Goal: Transaction & Acquisition: Obtain resource

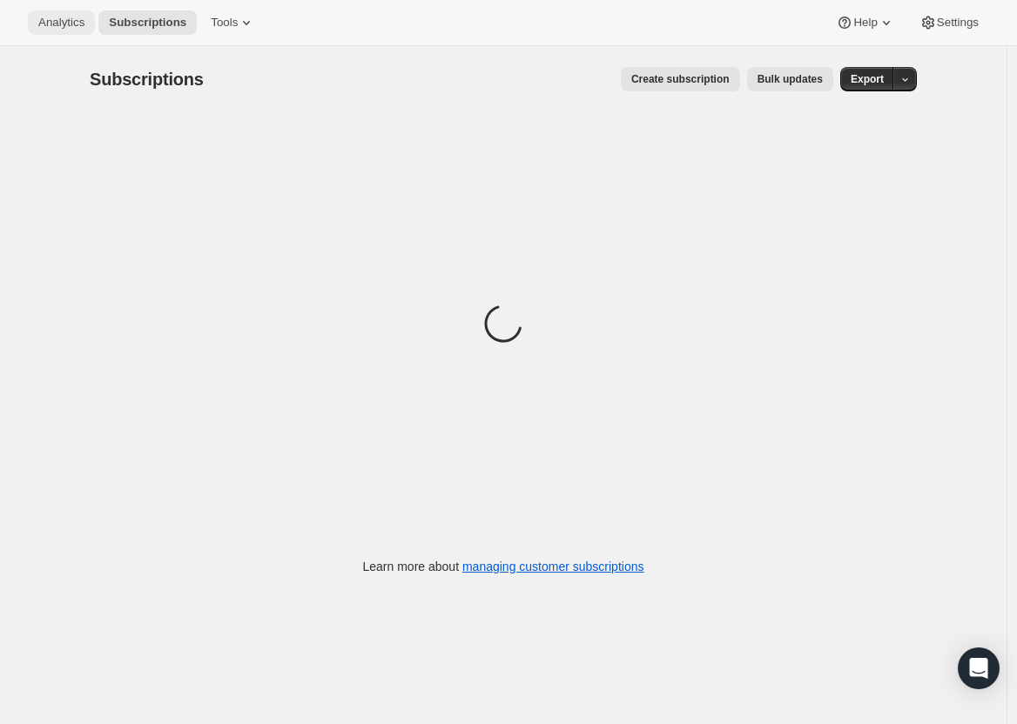
click at [891, 20] on icon at bounding box center [885, 22] width 17 height 17
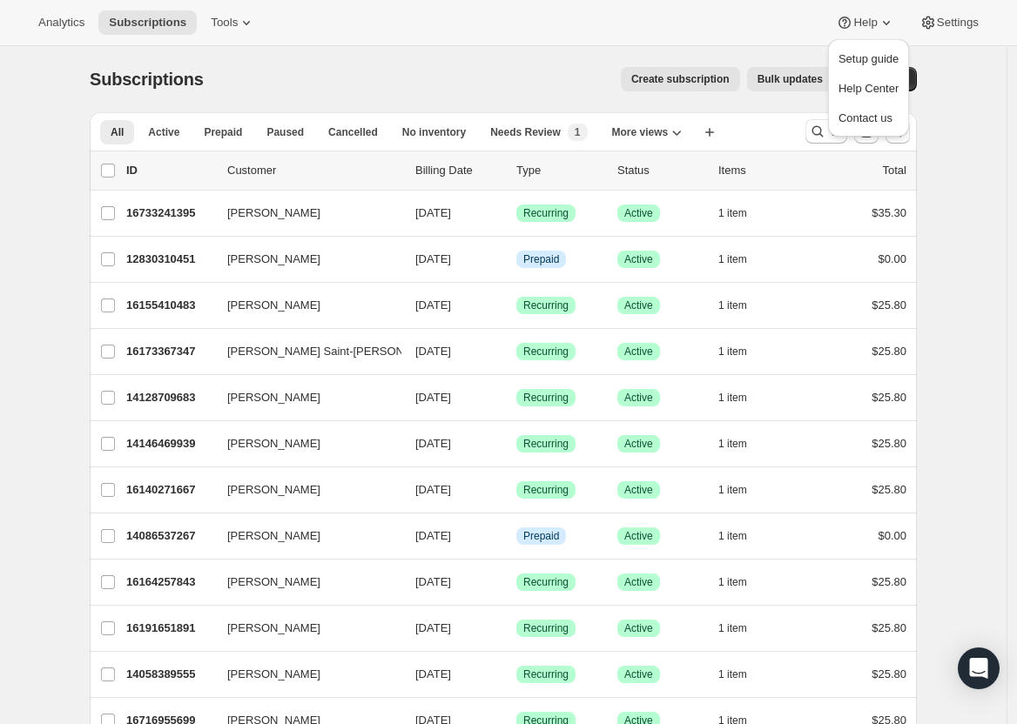
click at [541, 168] on div "Type" at bounding box center [559, 170] width 87 height 17
click at [693, 125] on button "More views" at bounding box center [646, 132] width 91 height 24
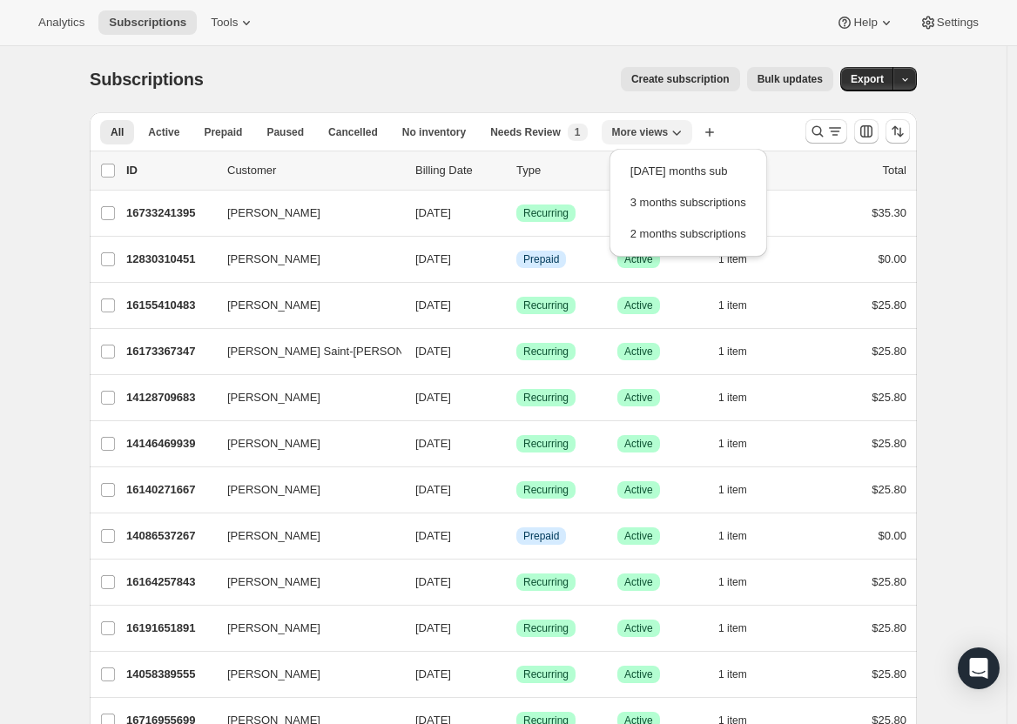
click at [693, 125] on button "More views" at bounding box center [646, 132] width 91 height 24
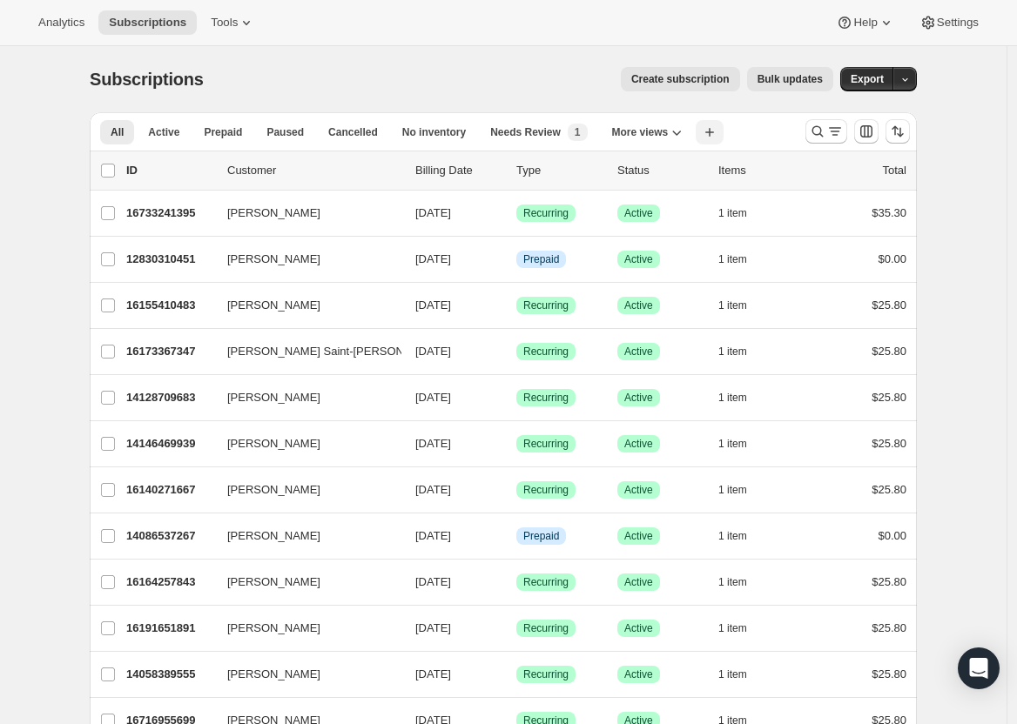
click at [710, 133] on icon "button" at bounding box center [709, 132] width 17 height 17
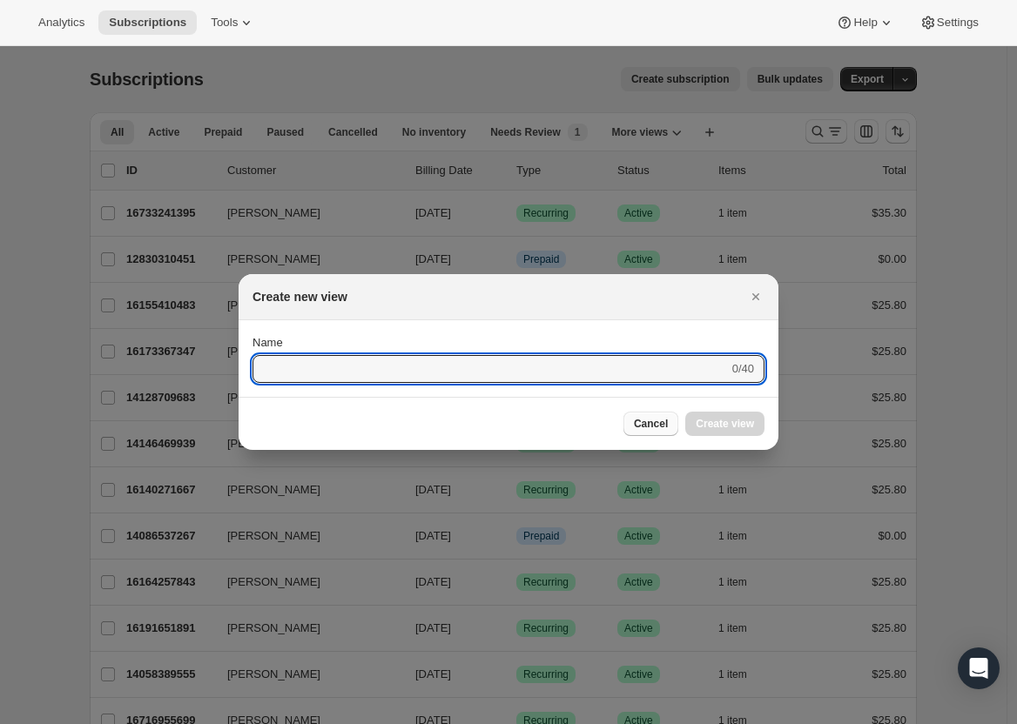
click at [669, 419] on button "Cancel" at bounding box center [650, 424] width 55 height 24
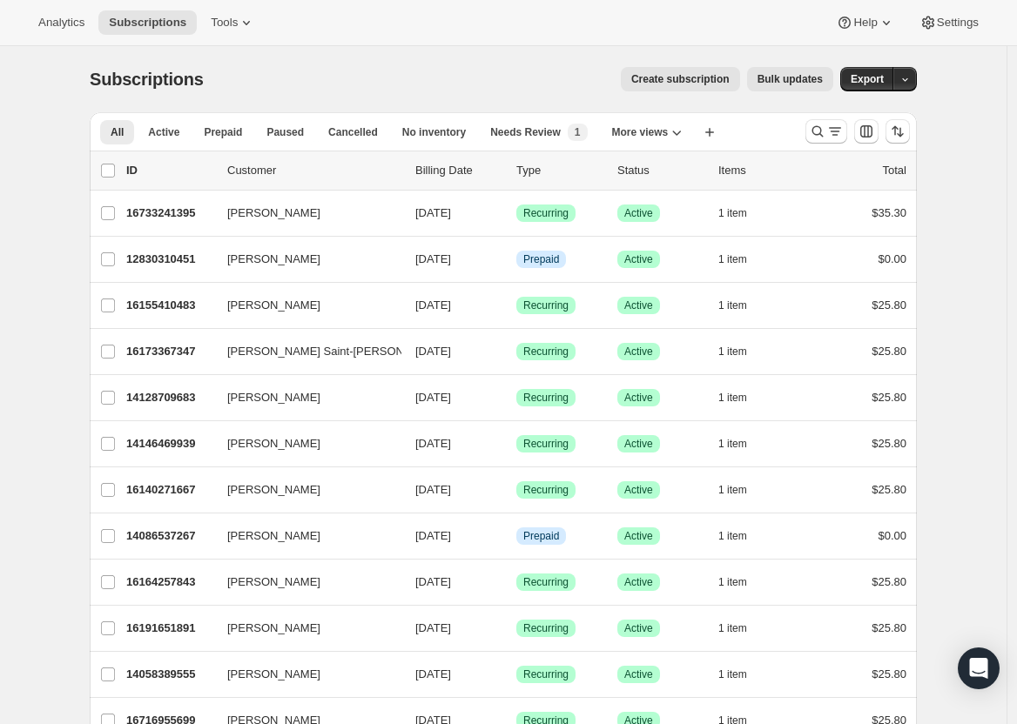
click at [853, 138] on div at bounding box center [857, 131] width 118 height 35
click at [812, 132] on button "Search and filter results" at bounding box center [826, 131] width 42 height 24
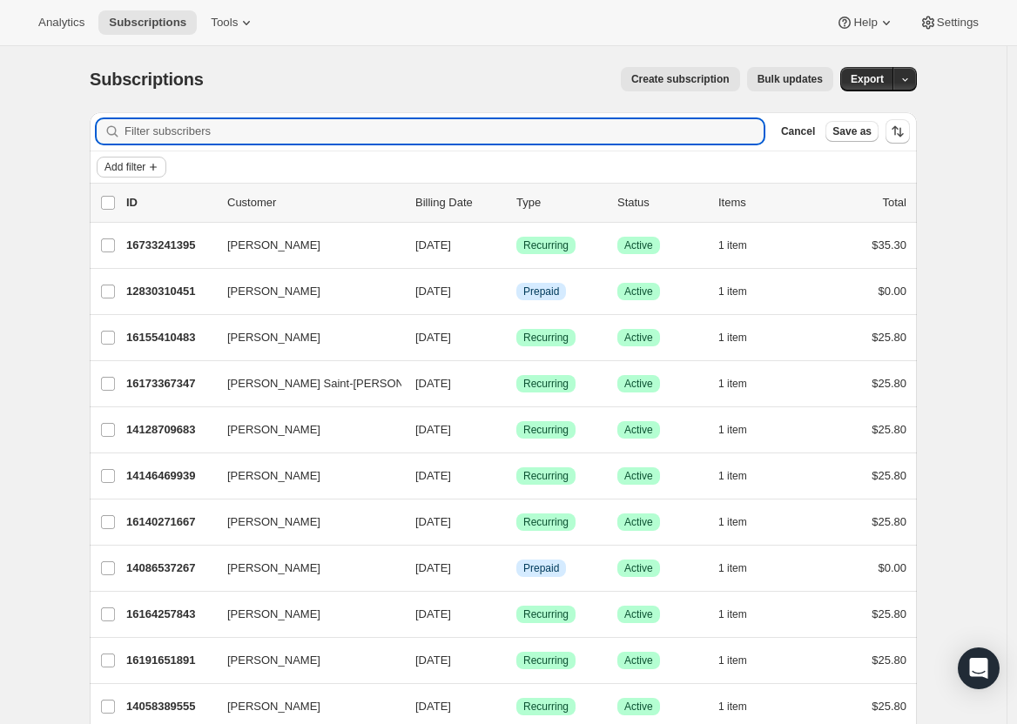
click at [136, 169] on span "Add filter" at bounding box center [124, 167] width 41 height 14
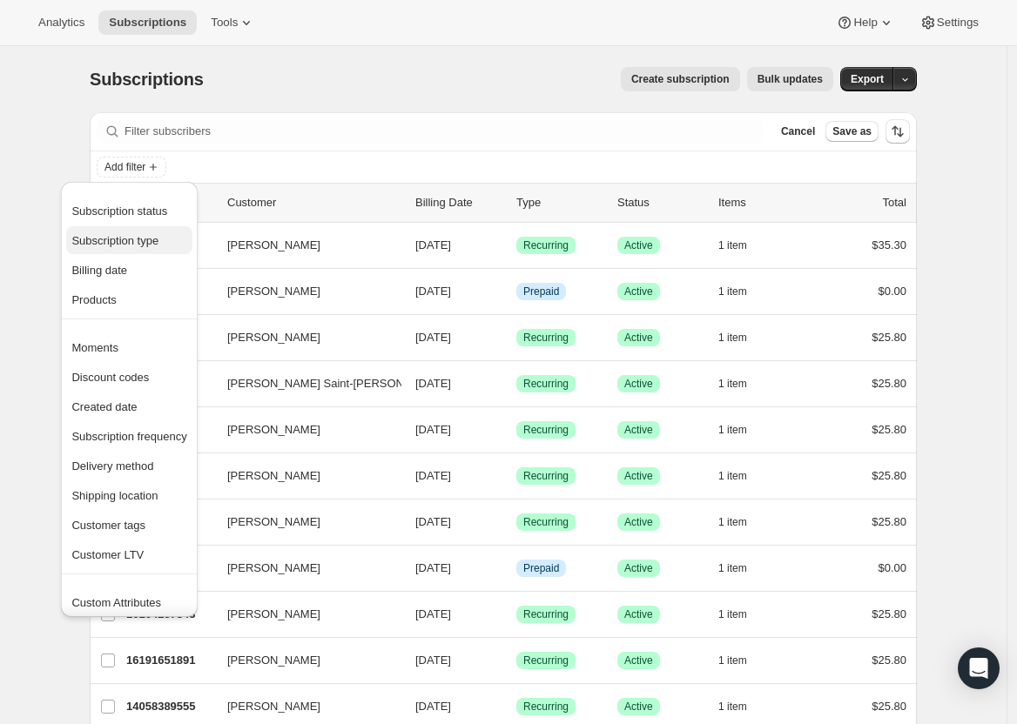
click at [135, 242] on span "Subscription type" at bounding box center [114, 240] width 87 height 13
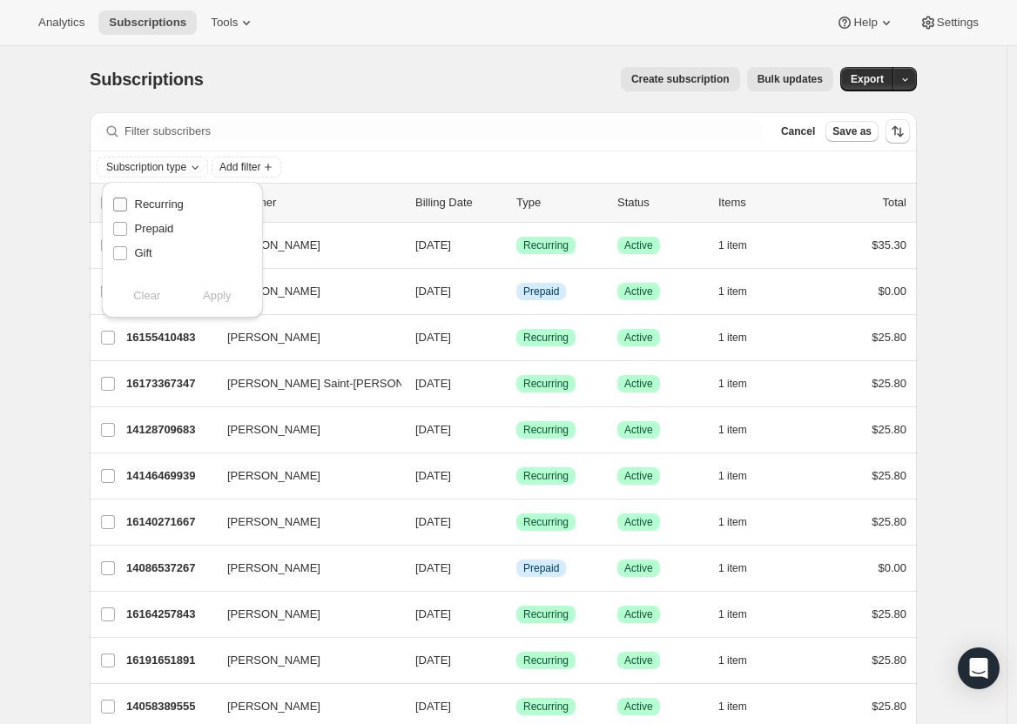
click at [171, 206] on span "Recurring" at bounding box center [159, 204] width 49 height 13
click at [127, 206] on input "Recurring" at bounding box center [120, 205] width 14 height 14
checkbox input "true"
click at [212, 293] on span "Apply" at bounding box center [217, 295] width 29 height 17
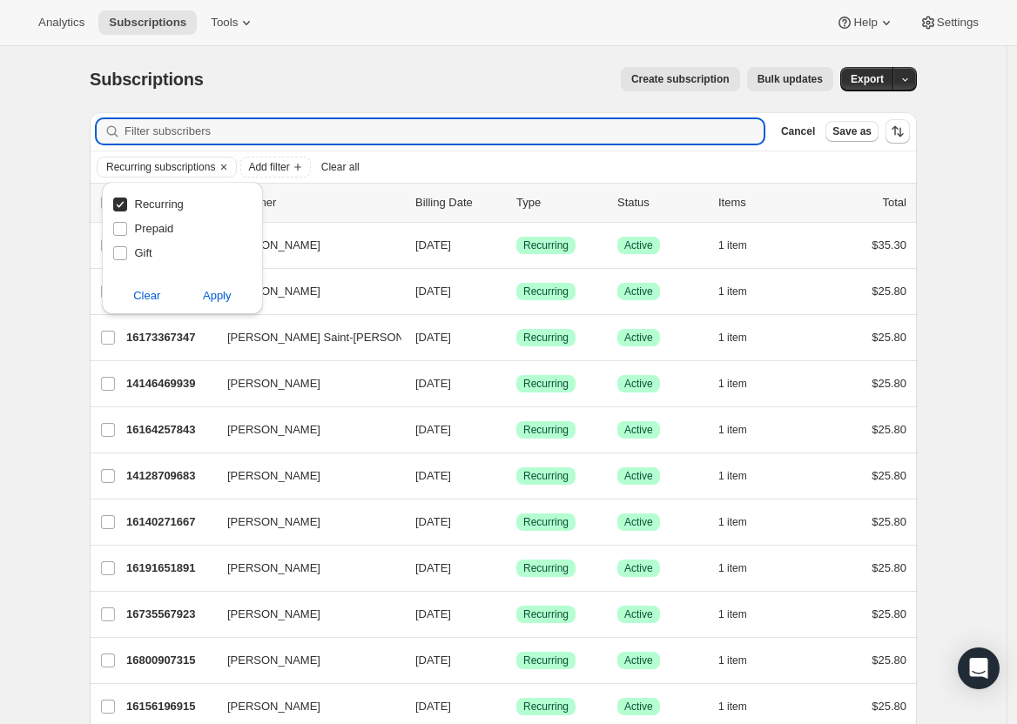
drag, startPoint x: 738, startPoint y: 143, endPoint x: 843, endPoint y: 97, distance: 114.2
click at [739, 143] on input "Filter subscribers" at bounding box center [443, 131] width 639 height 24
click at [906, 84] on icon "button" at bounding box center [904, 79] width 11 height 11
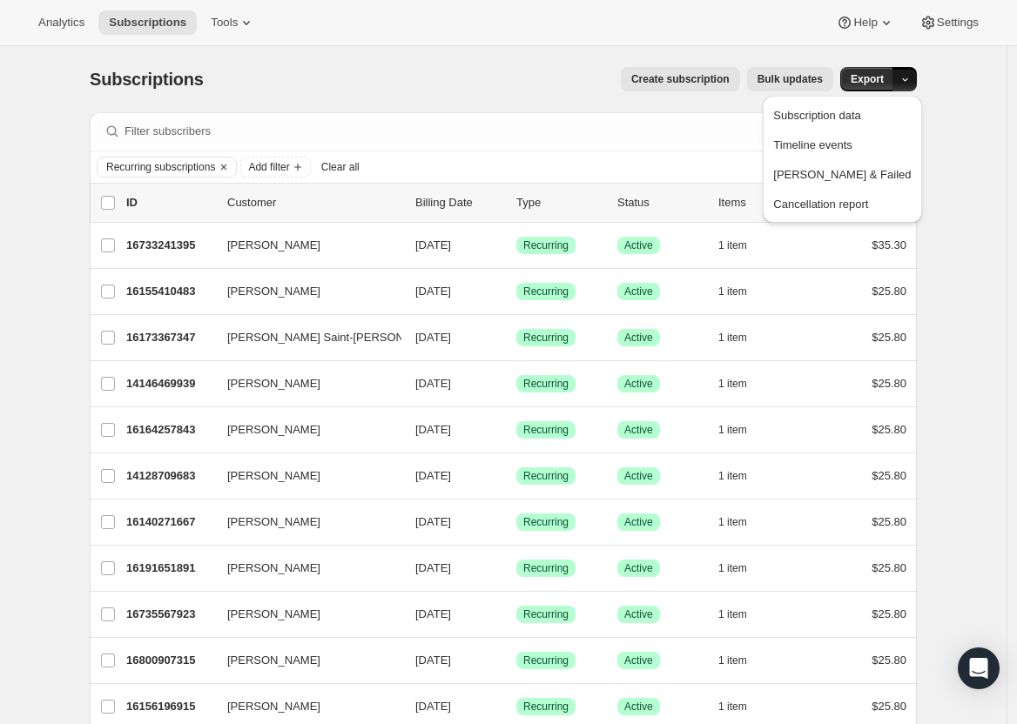
click at [906, 84] on icon "button" at bounding box center [904, 79] width 11 height 11
click at [115, 203] on input "0 selected" at bounding box center [108, 203] width 14 height 14
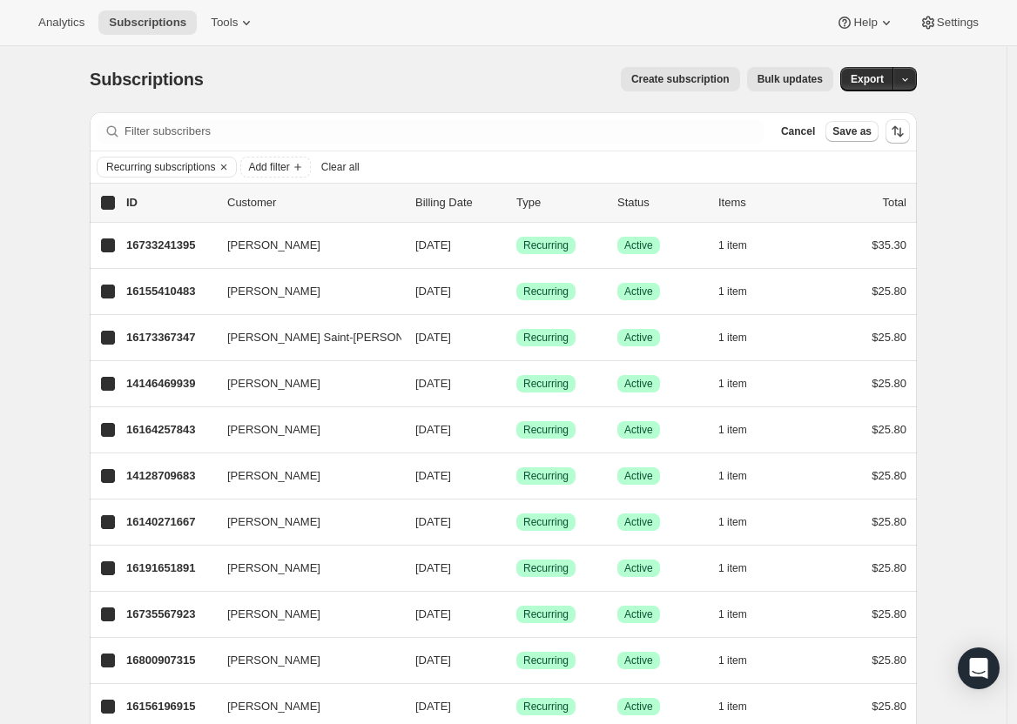
checkbox input "true"
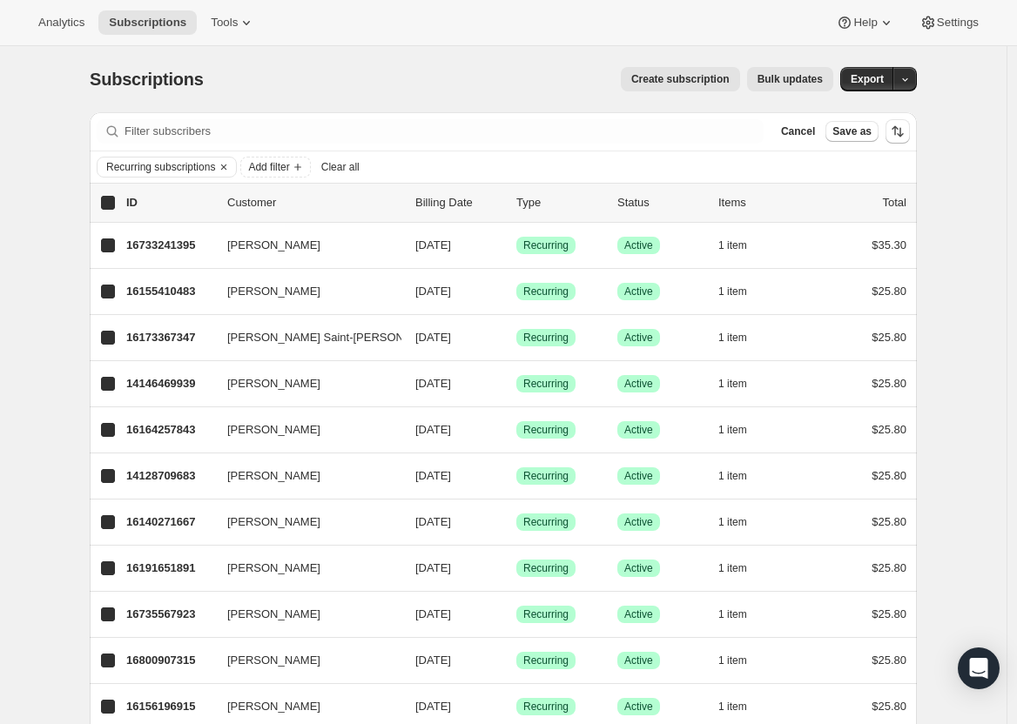
checkbox input "true"
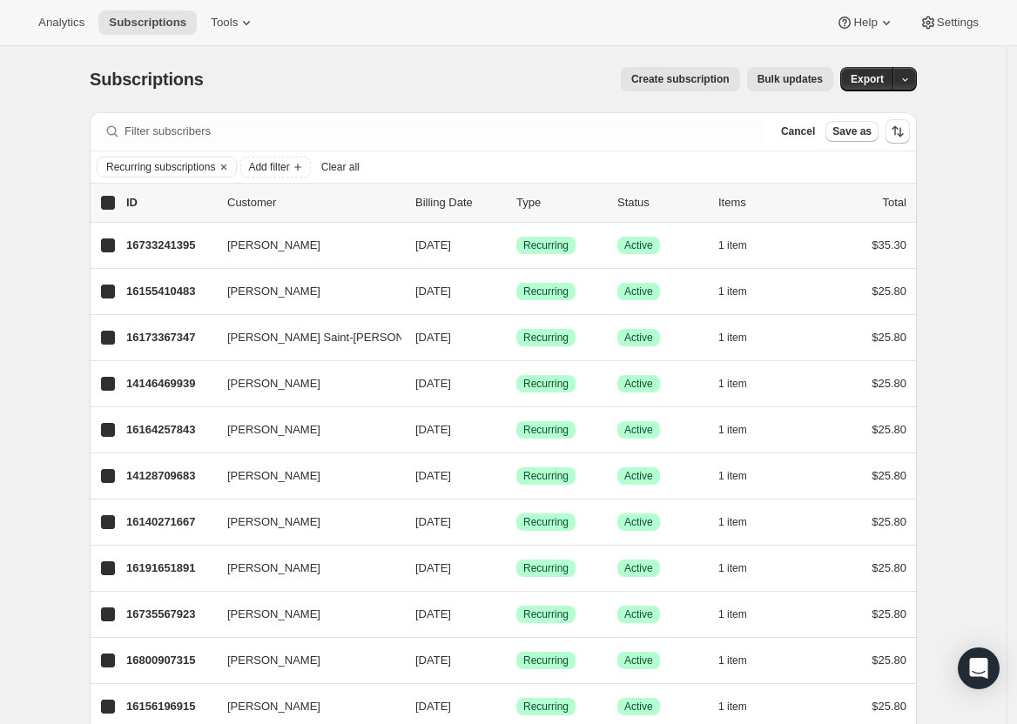
checkbox input "true"
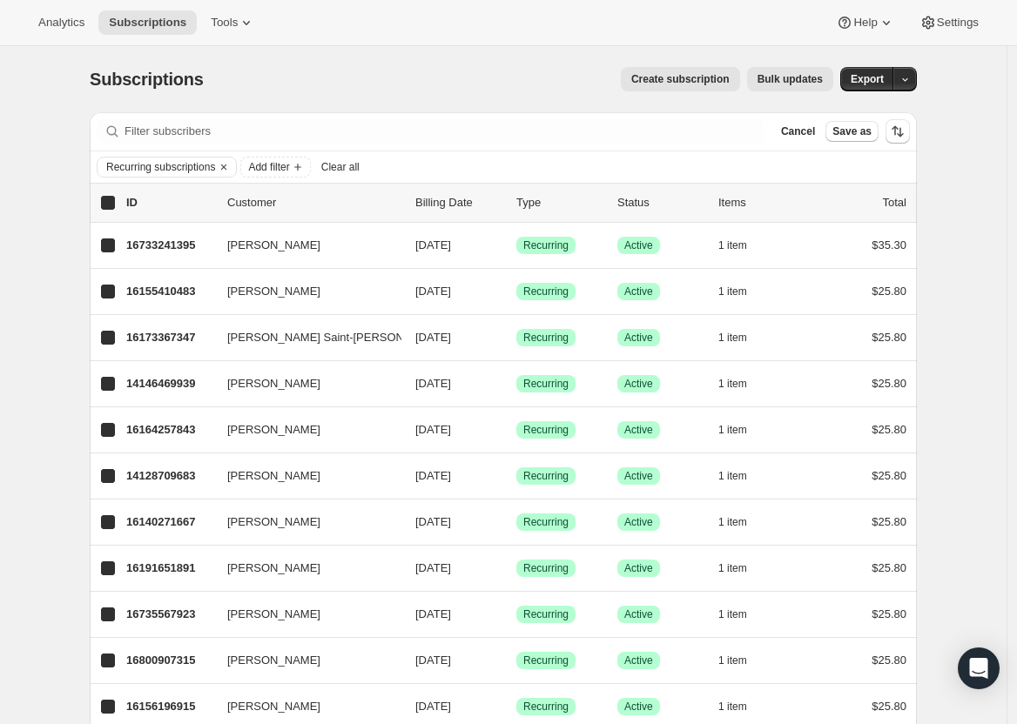
checkbox input "true"
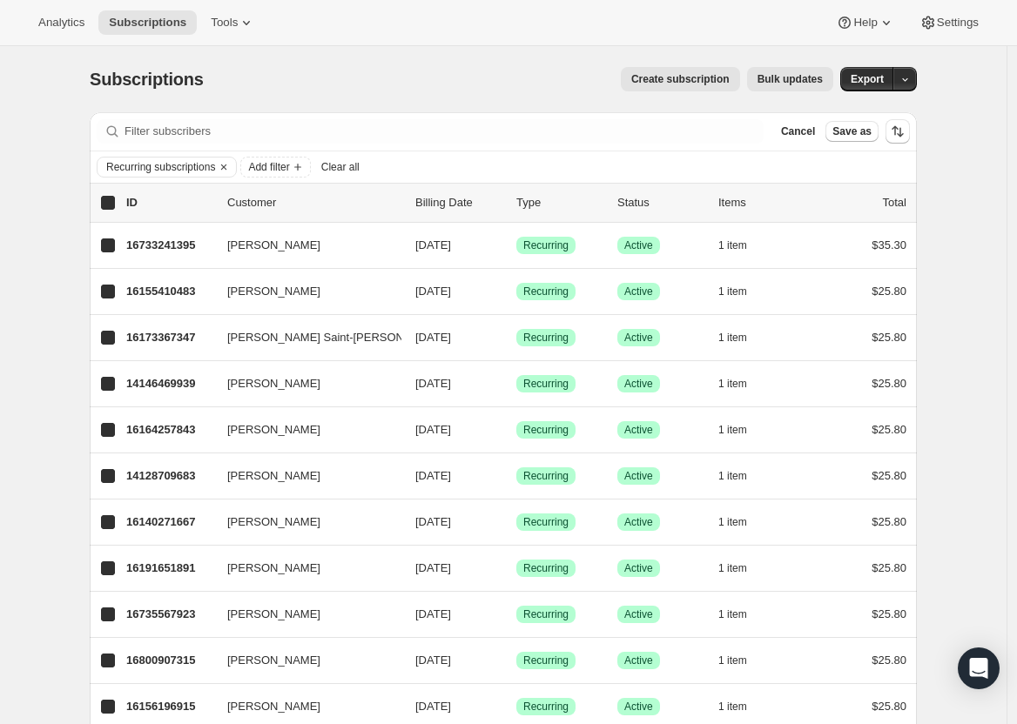
checkbox input "true"
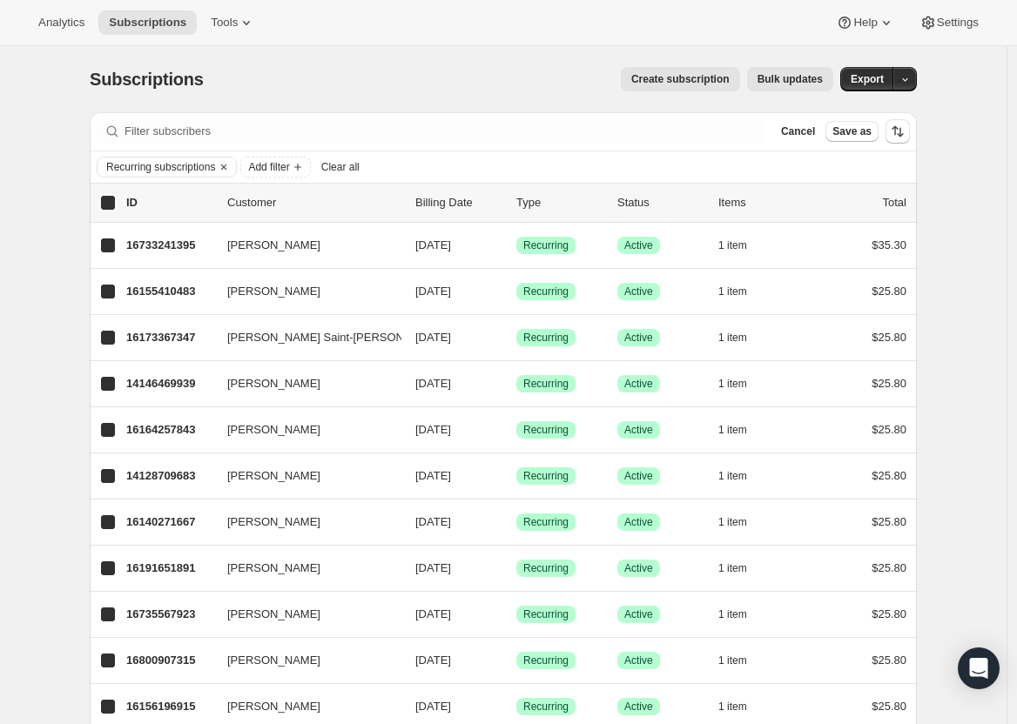
checkbox input "true"
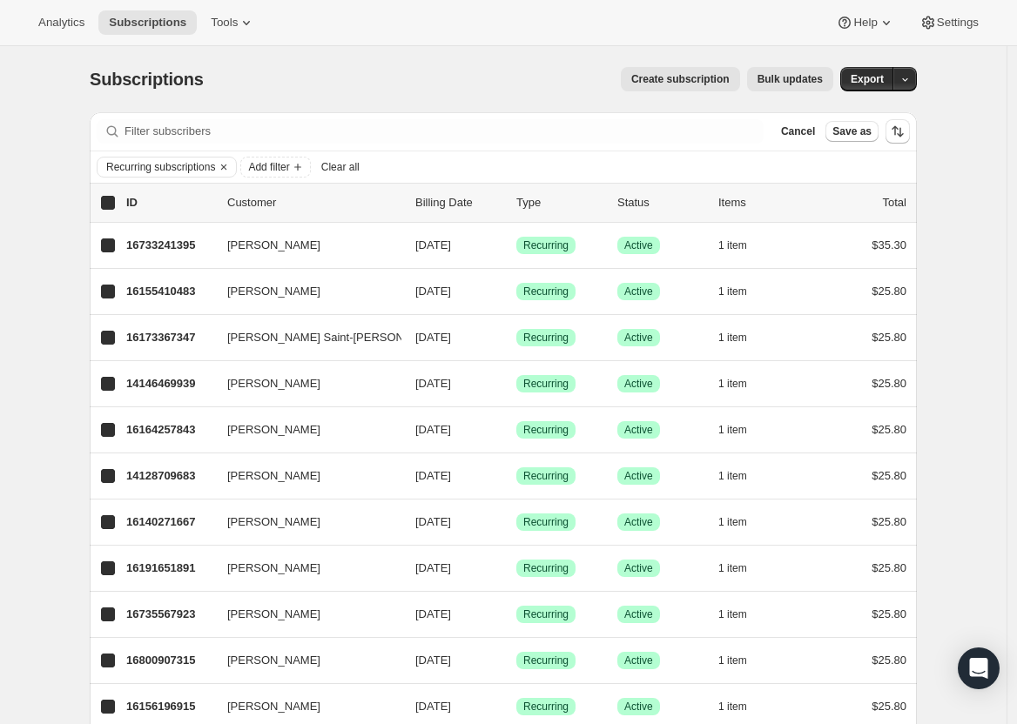
checkbox input "true"
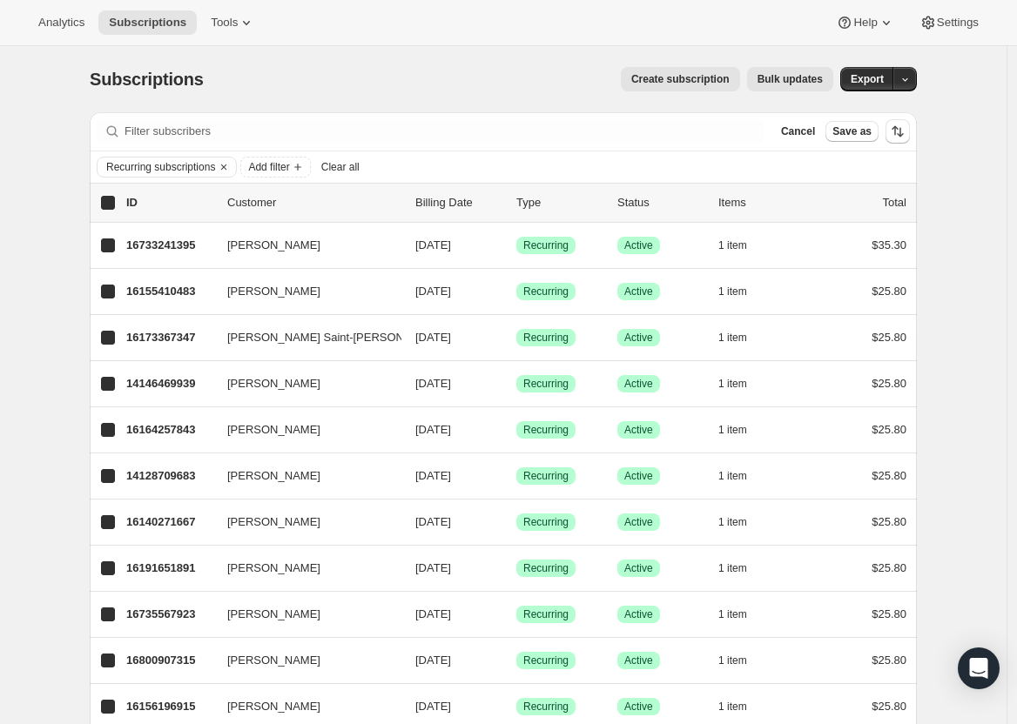
checkbox input "true"
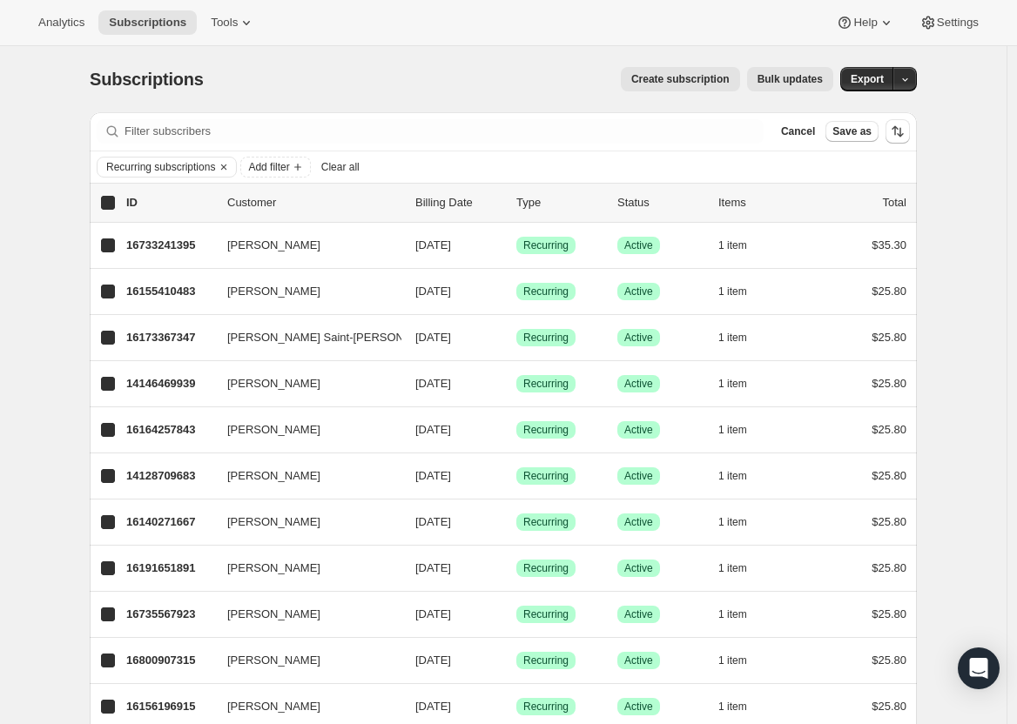
checkbox input "true"
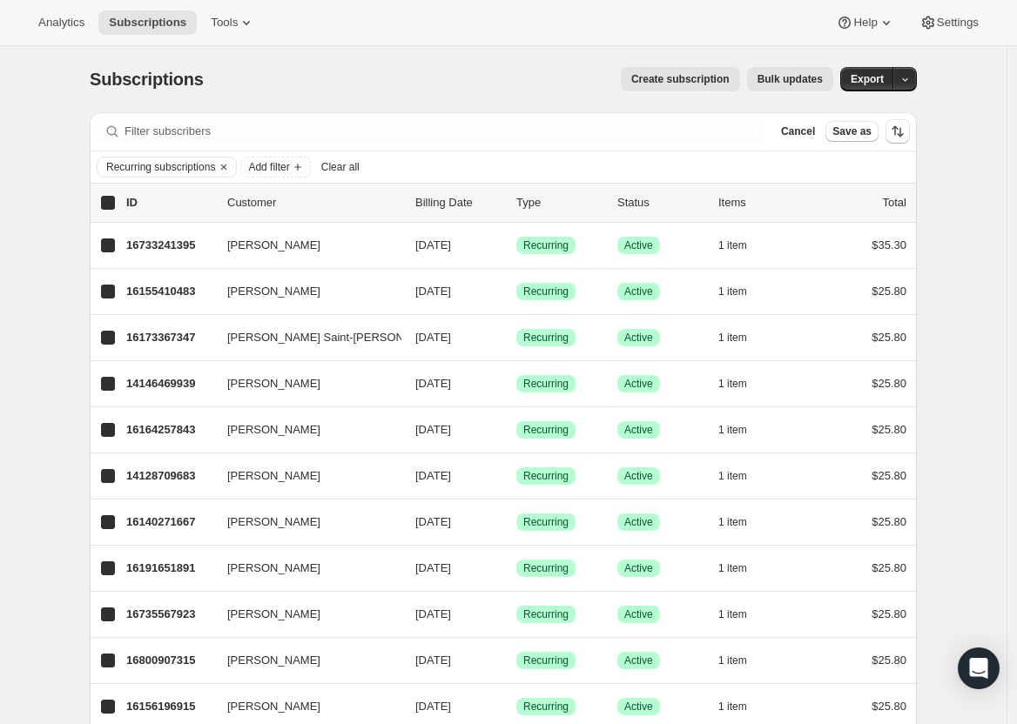
checkbox input "true"
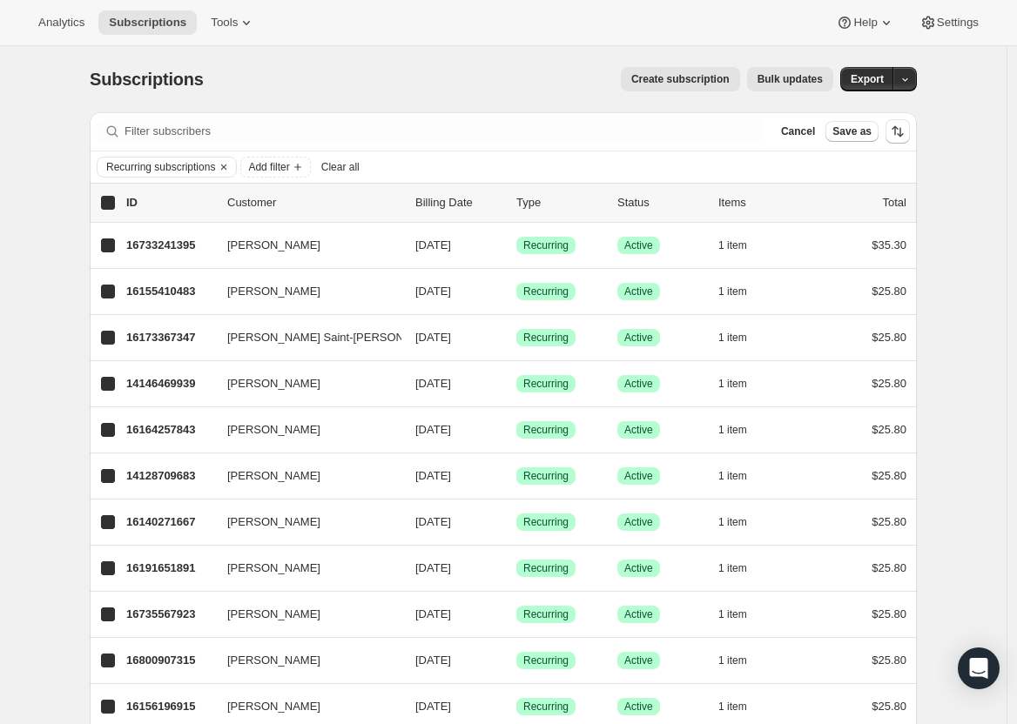
checkbox input "true"
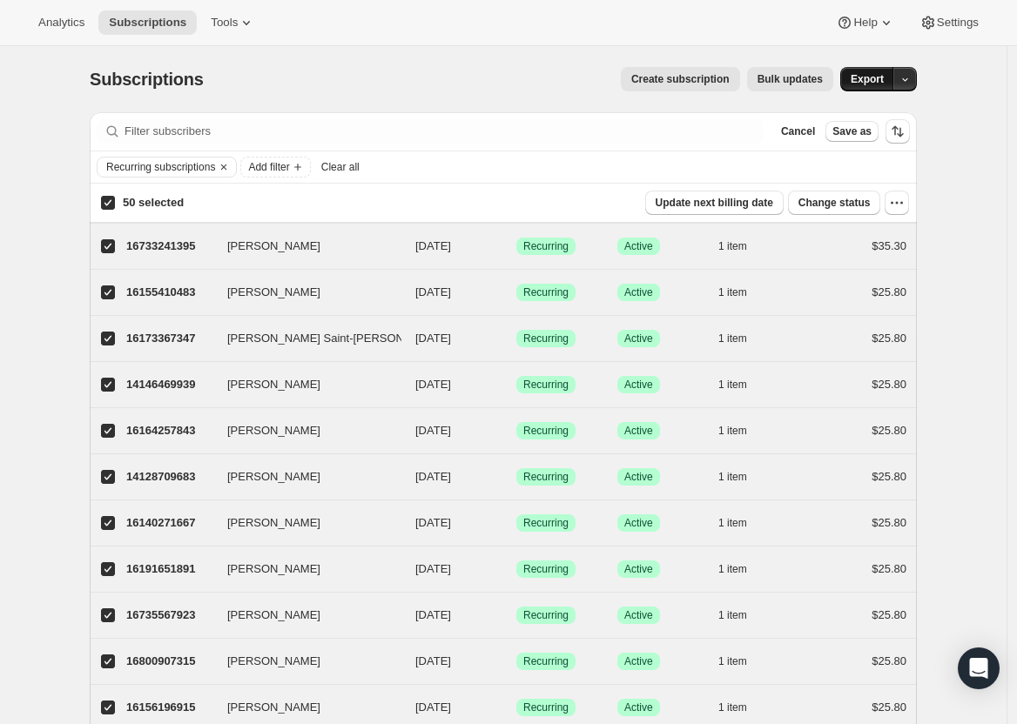
click at [868, 85] on span "Export" at bounding box center [866, 79] width 33 height 14
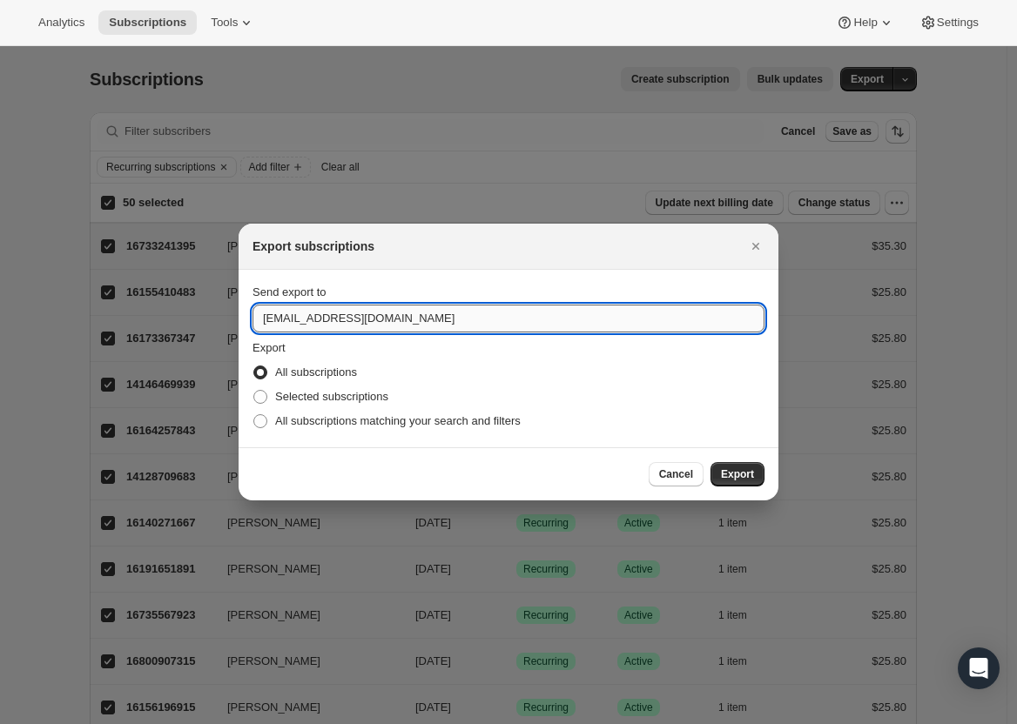
click at [273, 321] on input "[EMAIL_ADDRESS][DOMAIN_NAME]" at bounding box center [508, 319] width 512 height 28
type input "katia@tokidos.com"
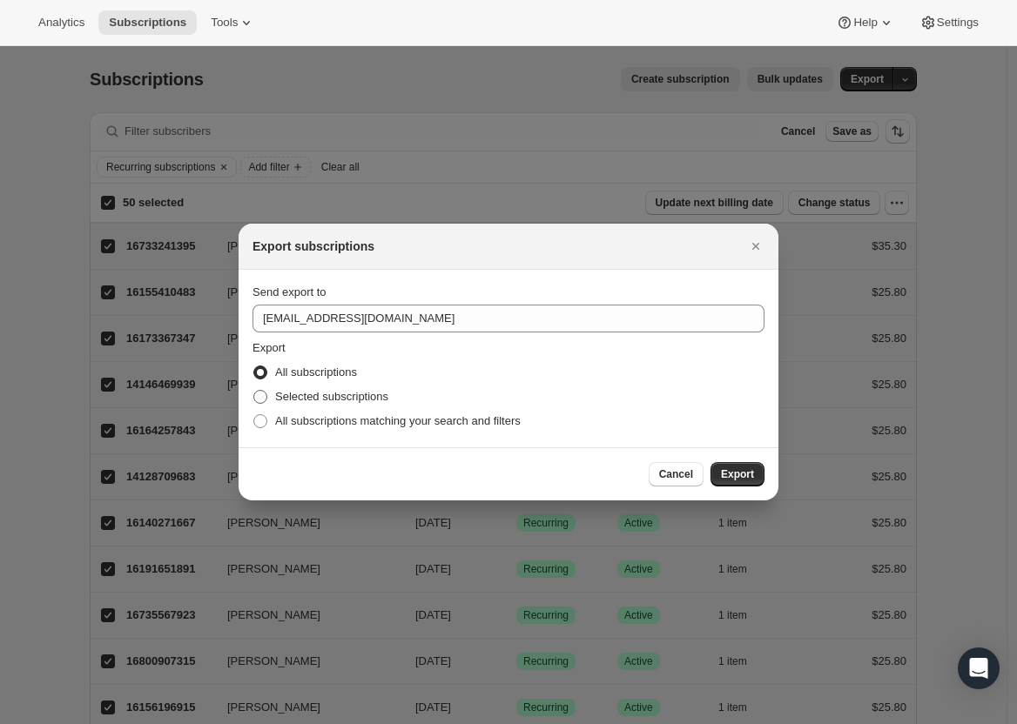
click at [365, 403] on span "Selected subscriptions" at bounding box center [331, 396] width 113 height 13
click at [254, 391] on input "Selected subscriptions" at bounding box center [253, 390] width 1 height 1
radio input "true"
click at [514, 413] on span "All subscriptions matching your search and filters" at bounding box center [397, 421] width 245 height 17
click at [254, 414] on input "All subscriptions matching your search and filters" at bounding box center [253, 414] width 1 height 1
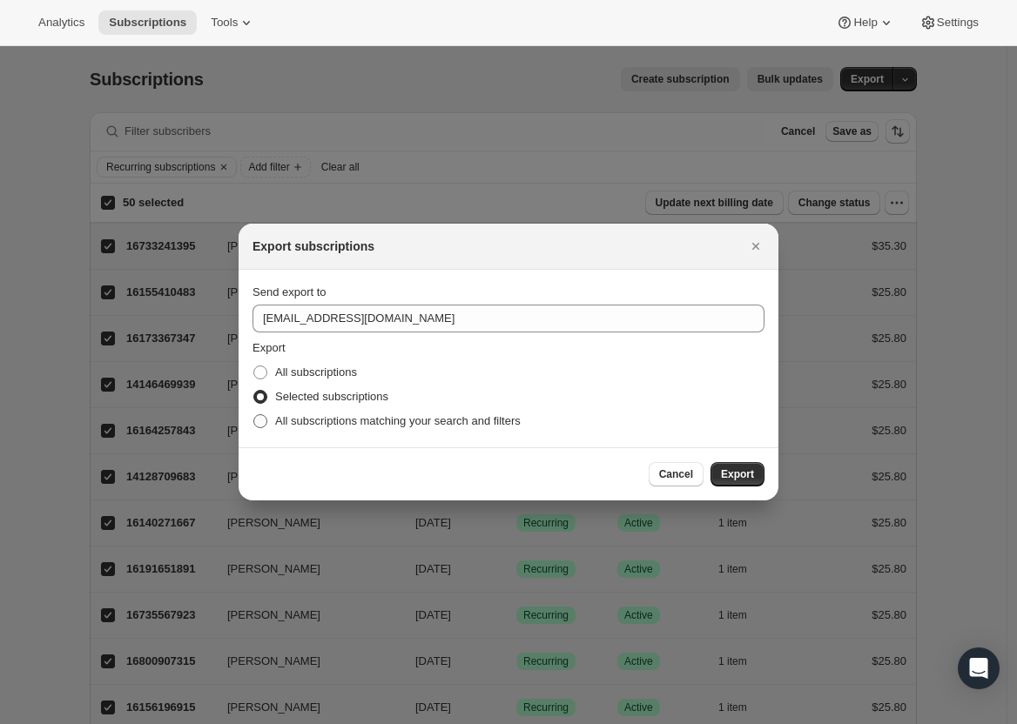
radio input "true"
click at [741, 473] on span "Export" at bounding box center [737, 474] width 33 height 14
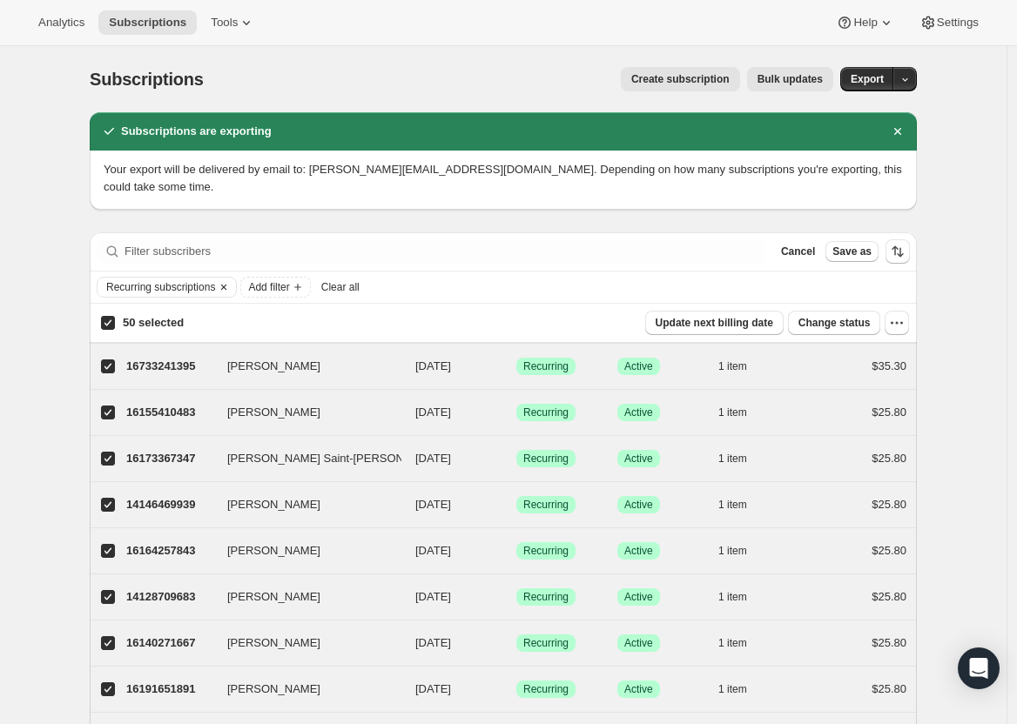
click at [231, 280] on icon "Clear" at bounding box center [224, 287] width 14 height 14
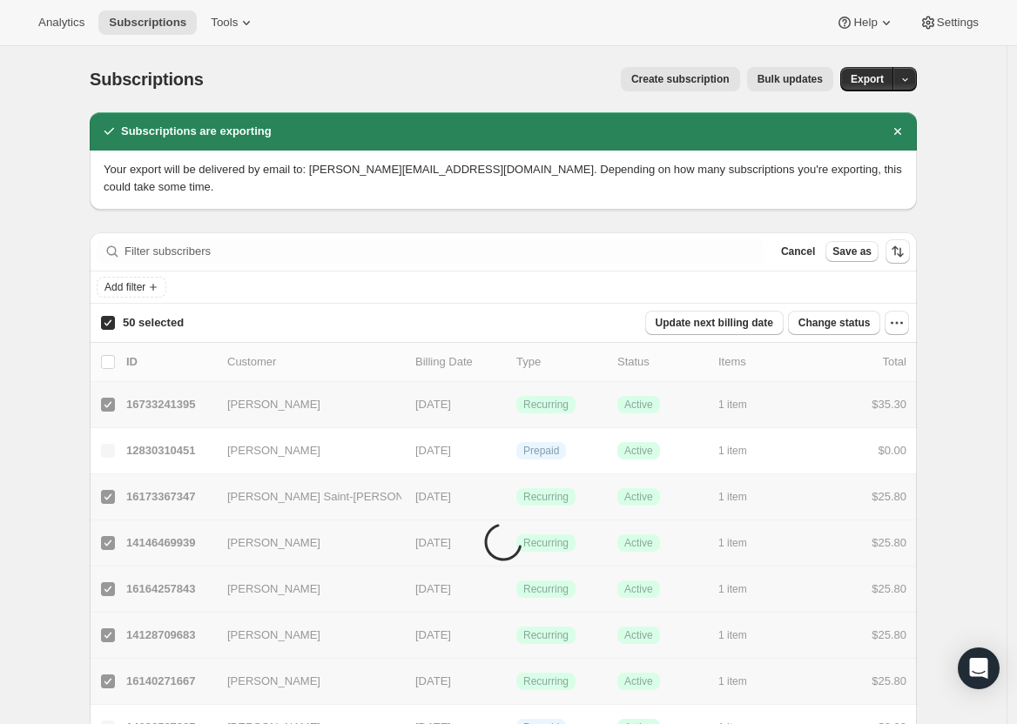
checkbox input "false"
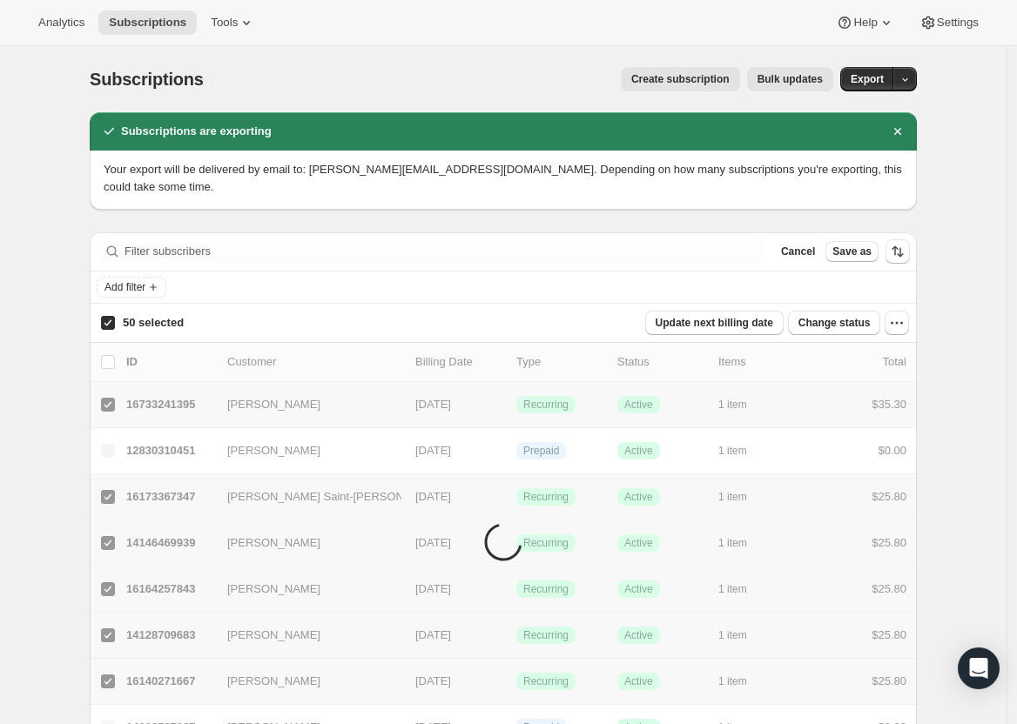
checkbox input "false"
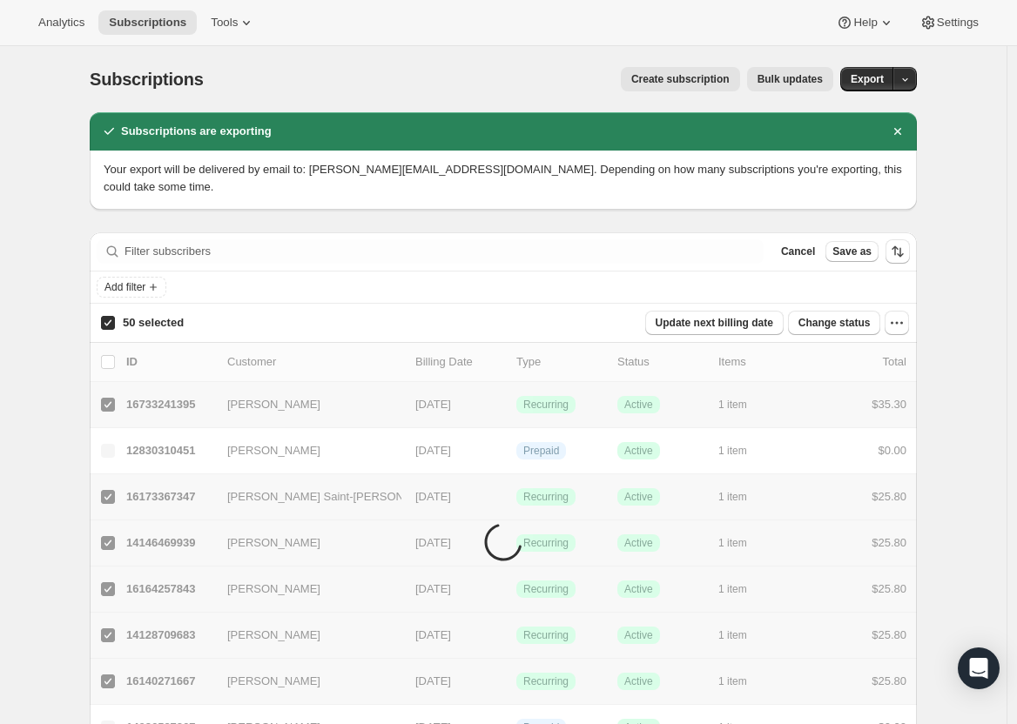
checkbox input "false"
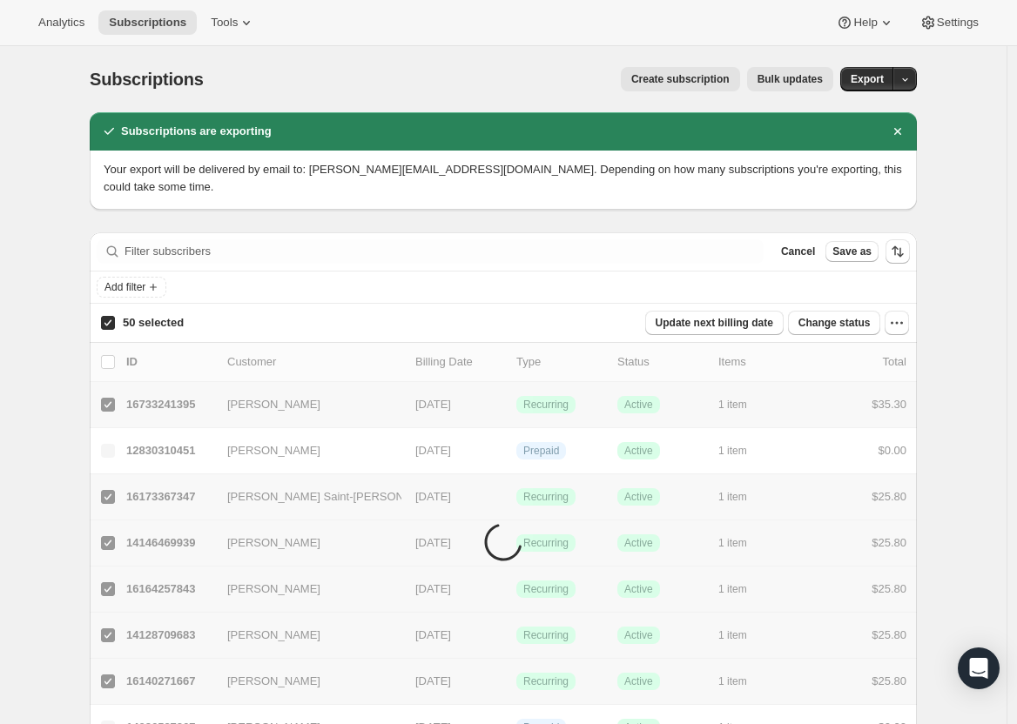
checkbox input "false"
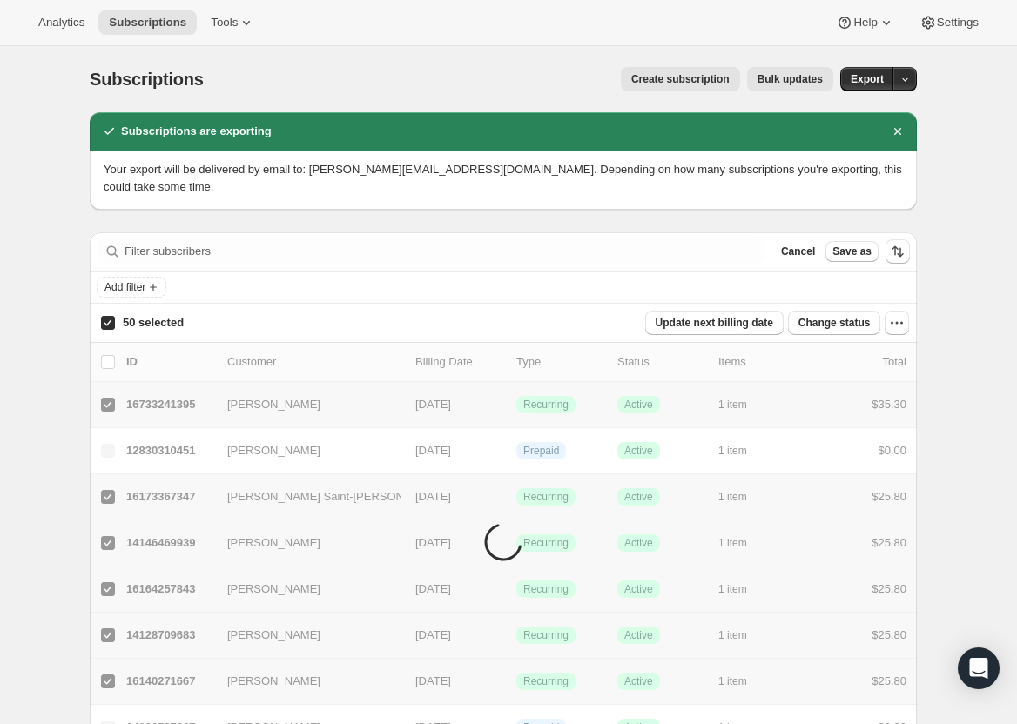
checkbox input "false"
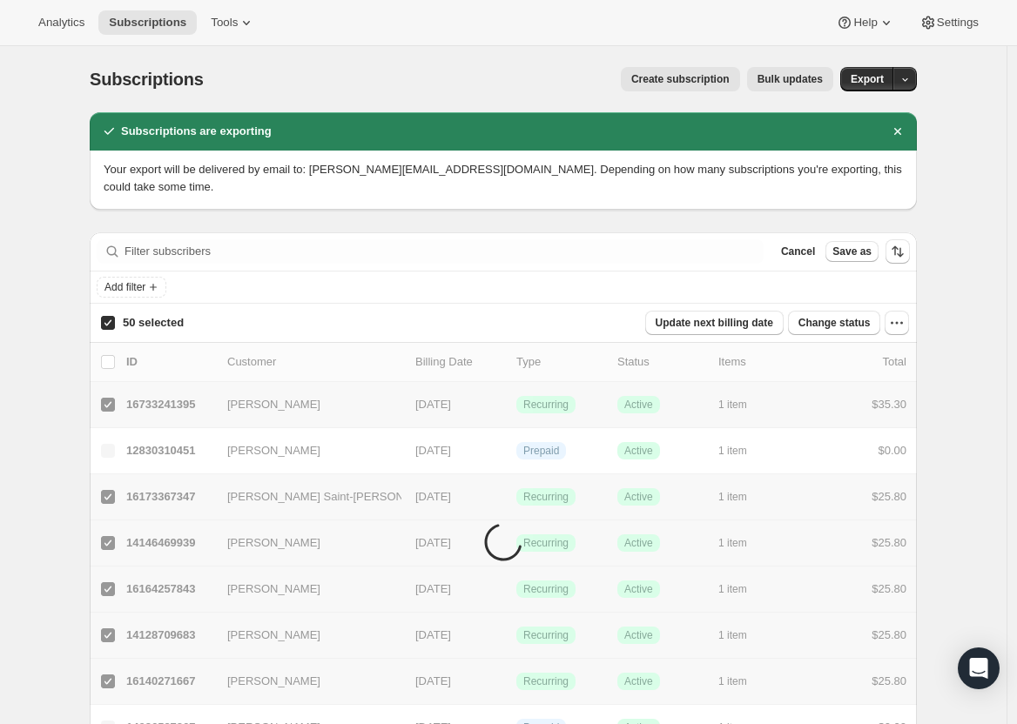
checkbox input "false"
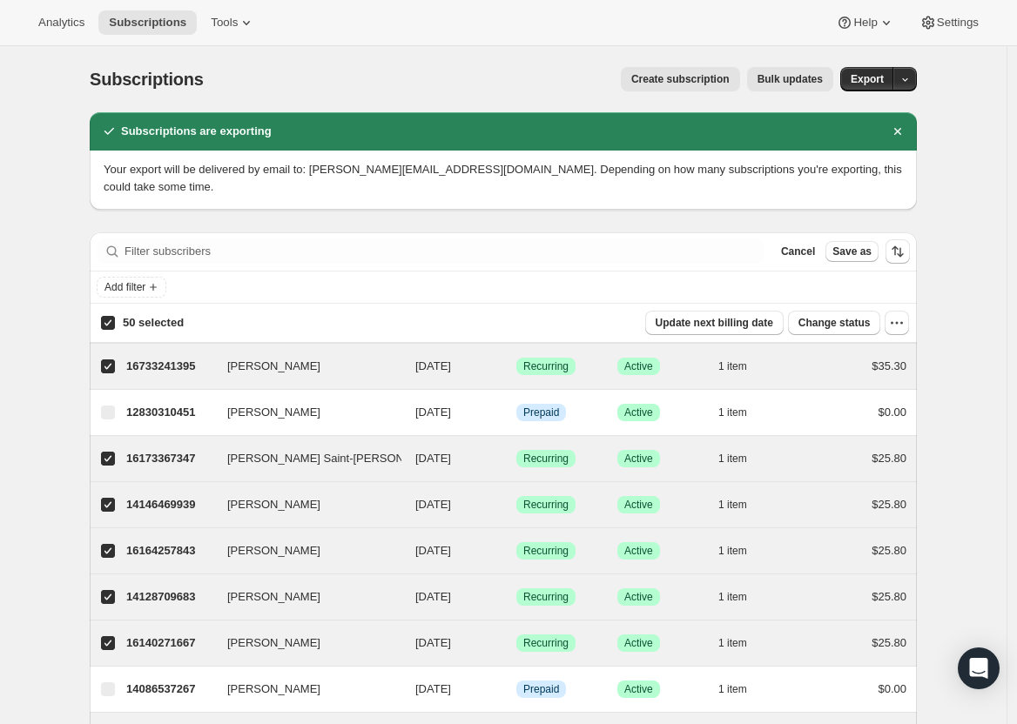
click at [111, 316] on input "50 selected" at bounding box center [108, 323] width 14 height 14
checkbox input "false"
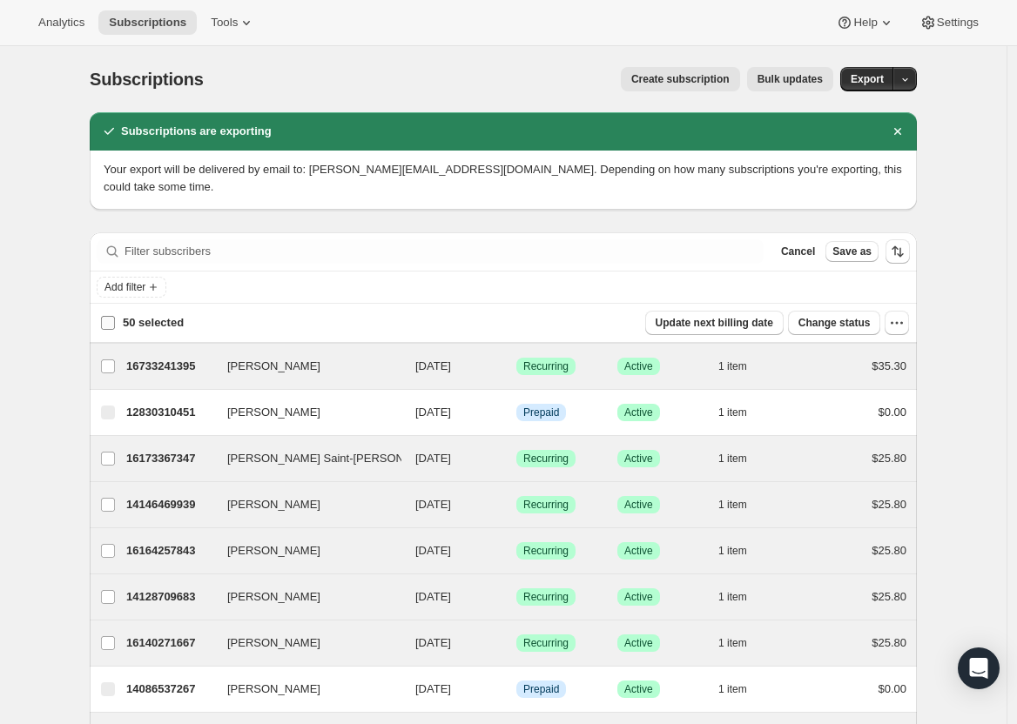
checkbox input "false"
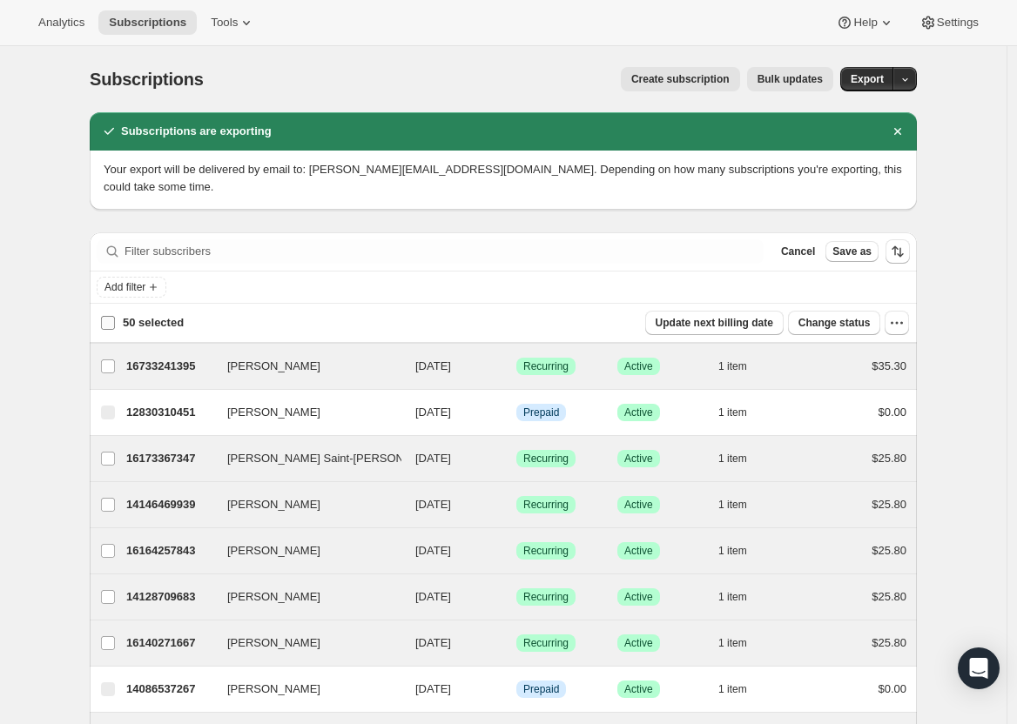
checkbox input "false"
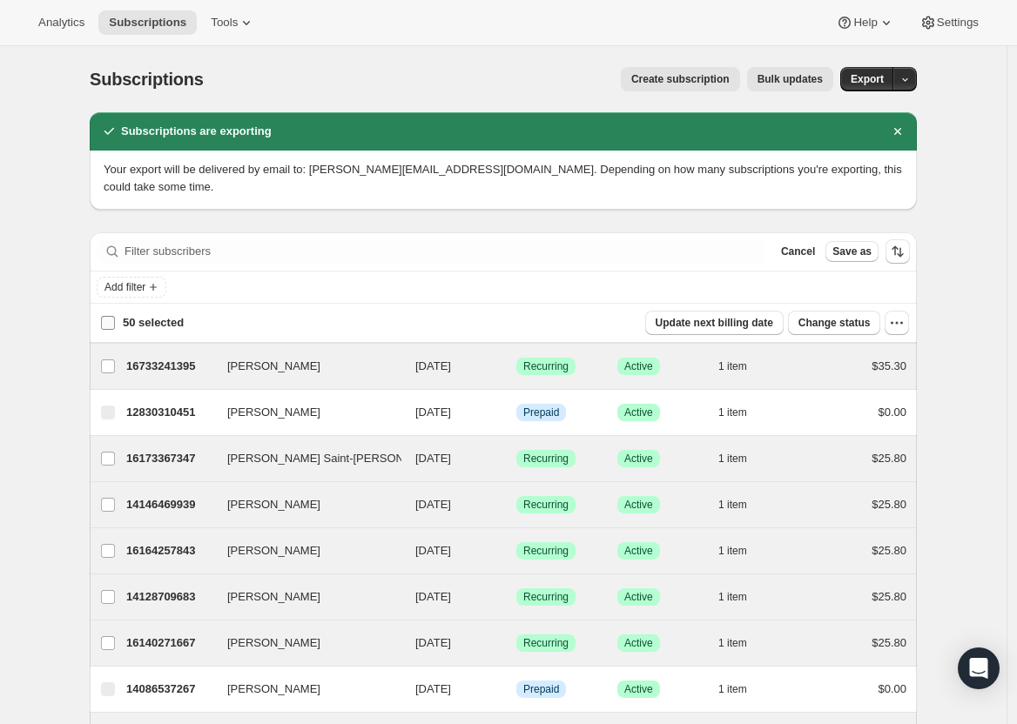
checkbox input "false"
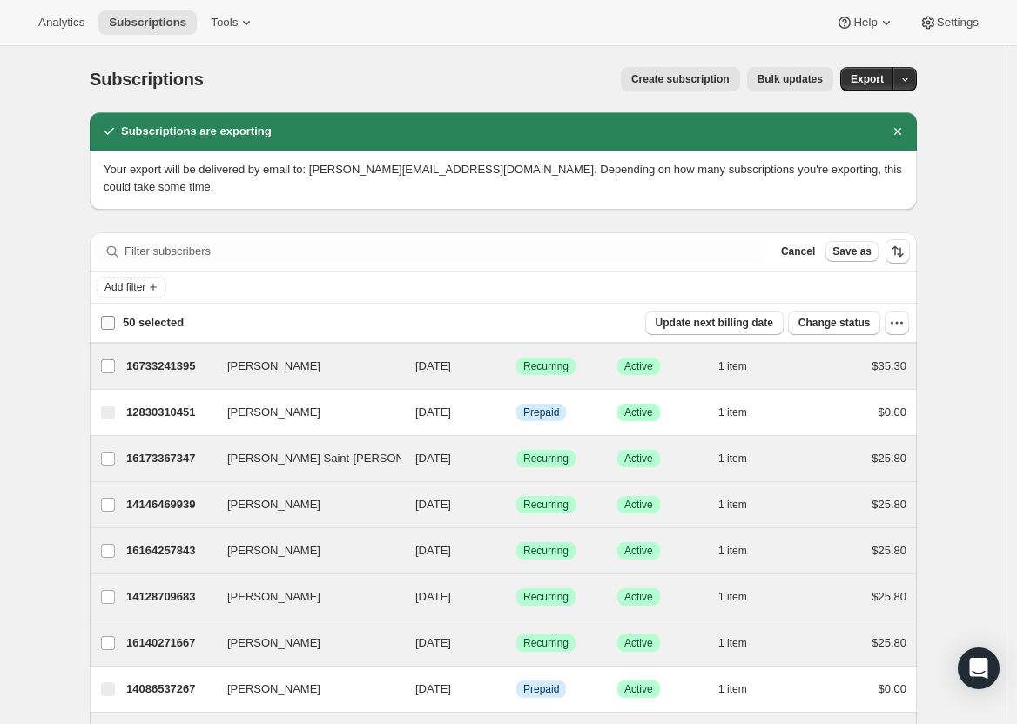
checkbox input "false"
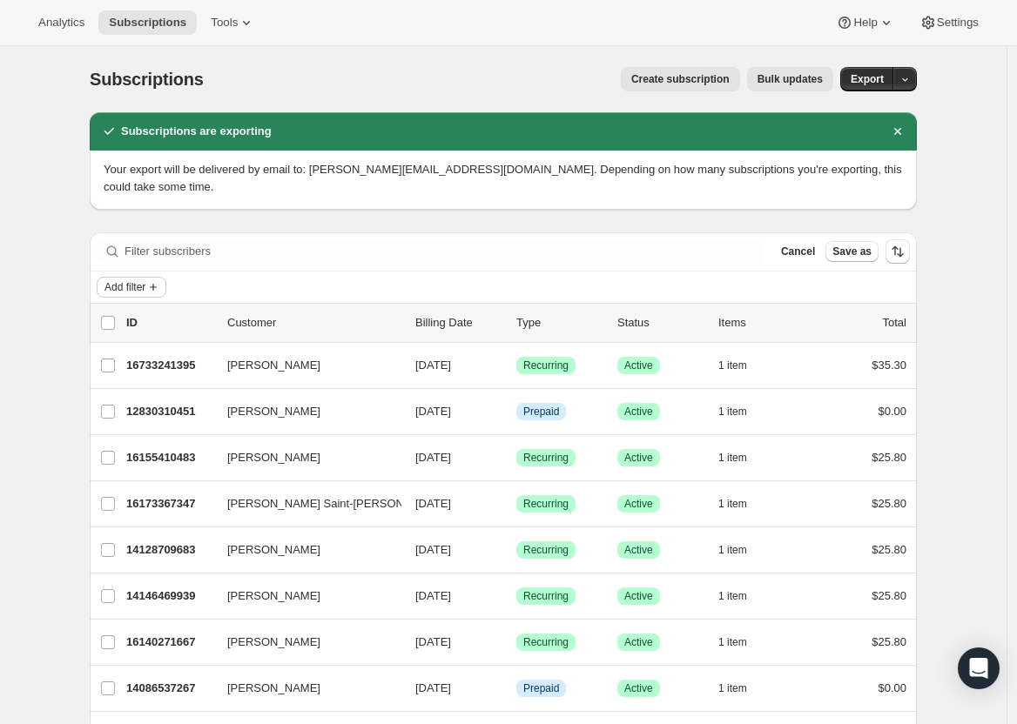
click at [145, 280] on span "Add filter" at bounding box center [124, 287] width 41 height 14
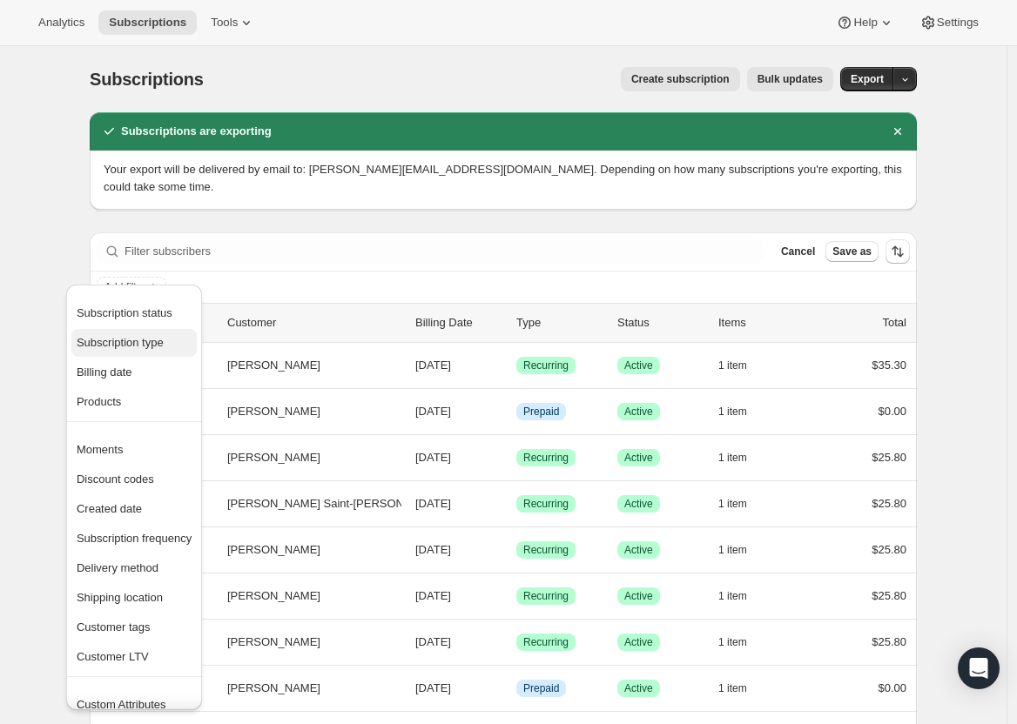
click at [162, 346] on span "Subscription type" at bounding box center [120, 342] width 87 height 13
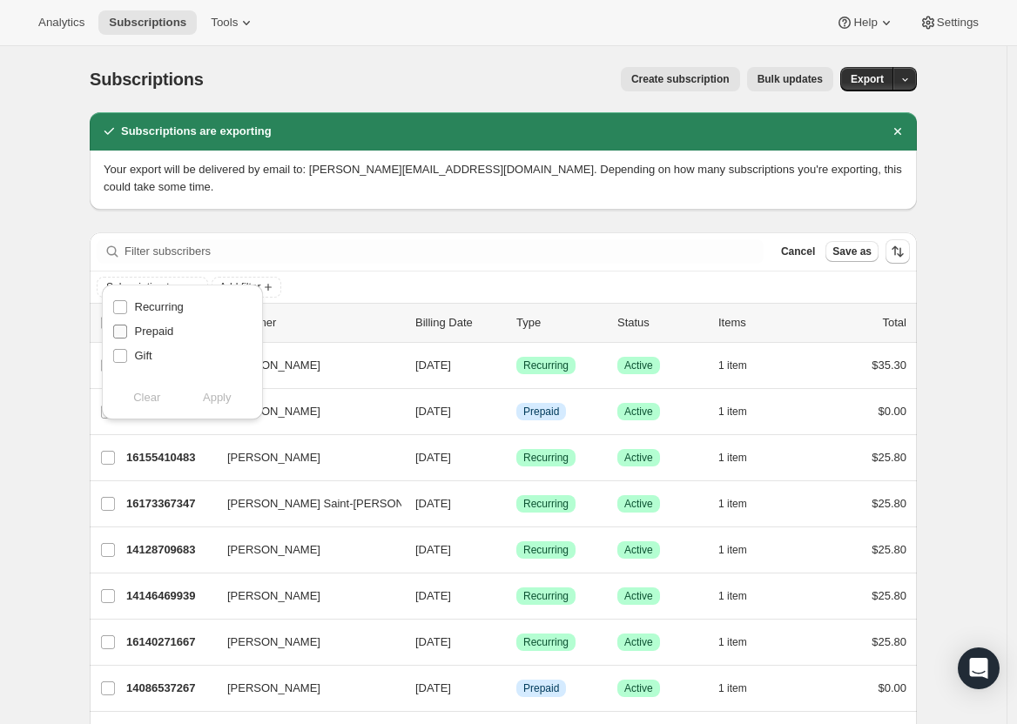
click at [161, 330] on span "Prepaid" at bounding box center [154, 331] width 39 height 13
click at [127, 330] on input "Prepaid" at bounding box center [120, 332] width 14 height 14
checkbox input "true"
click at [224, 400] on span "Apply" at bounding box center [217, 397] width 29 height 17
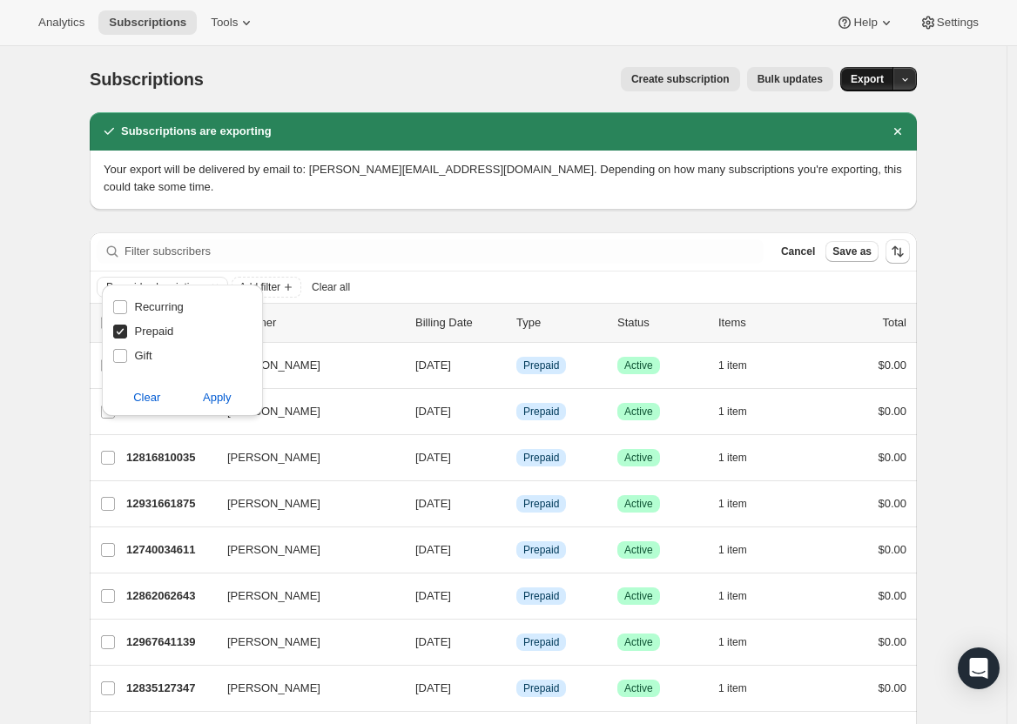
click at [863, 71] on button "Export" at bounding box center [867, 79] width 54 height 24
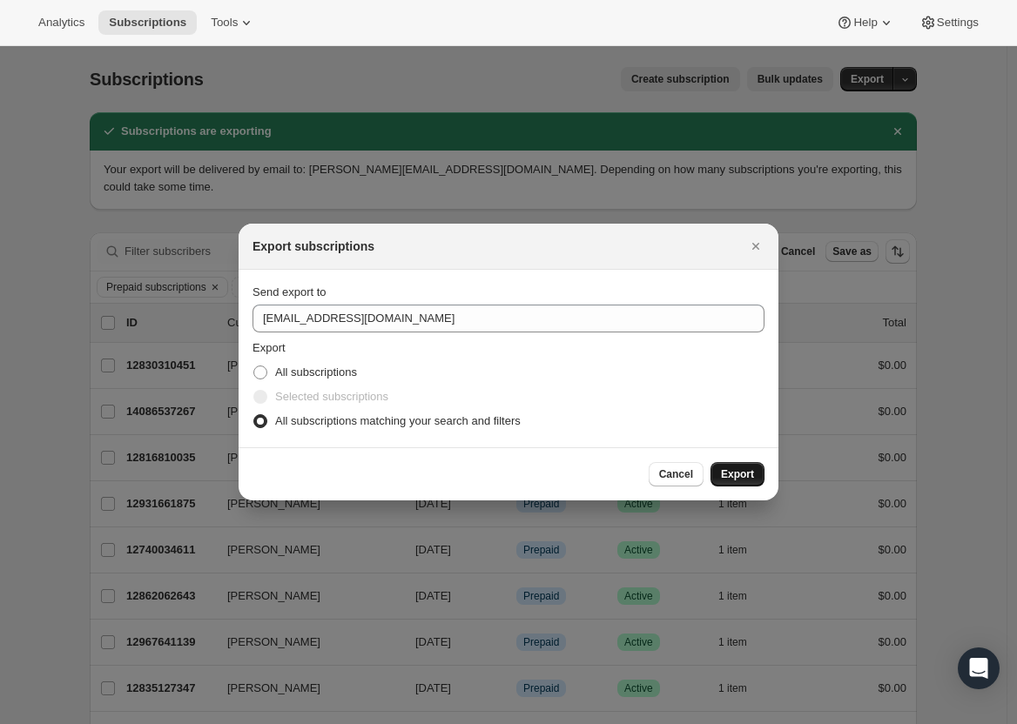
click at [734, 479] on span "Export" at bounding box center [737, 474] width 33 height 14
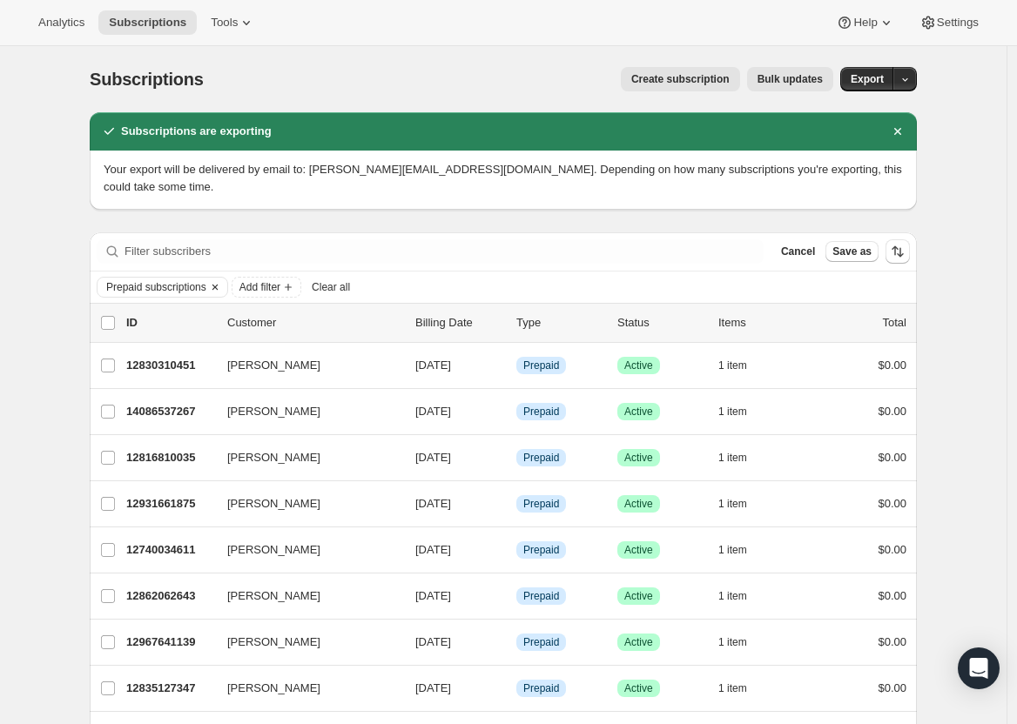
click at [222, 280] on icon "Clear" at bounding box center [215, 287] width 14 height 14
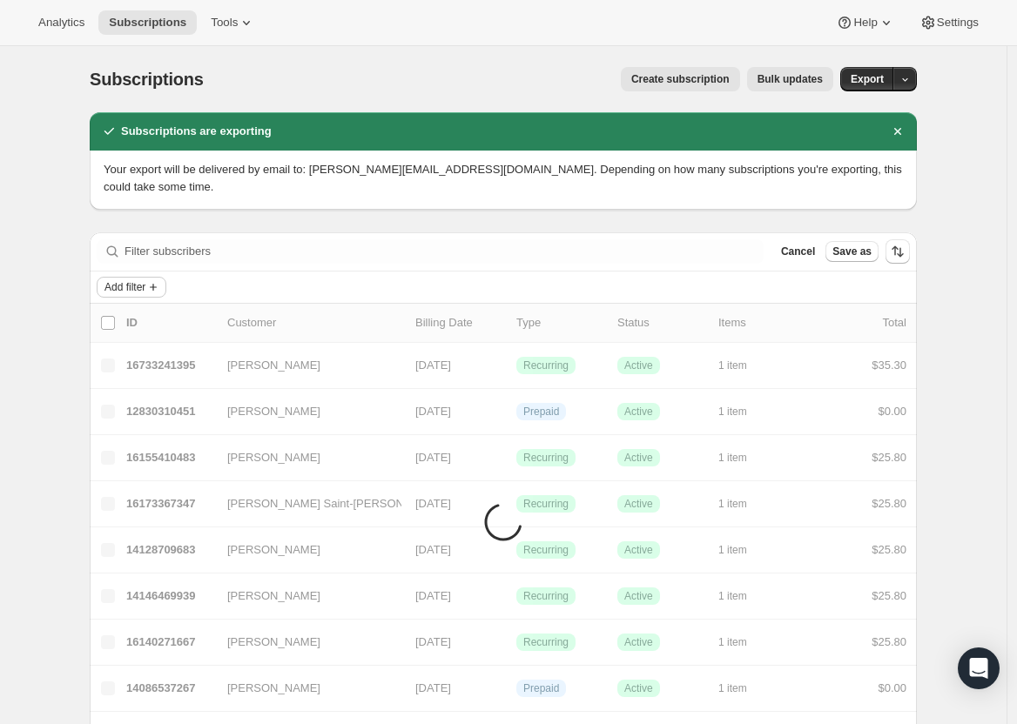
click at [160, 280] on icon "Add filter" at bounding box center [153, 287] width 14 height 14
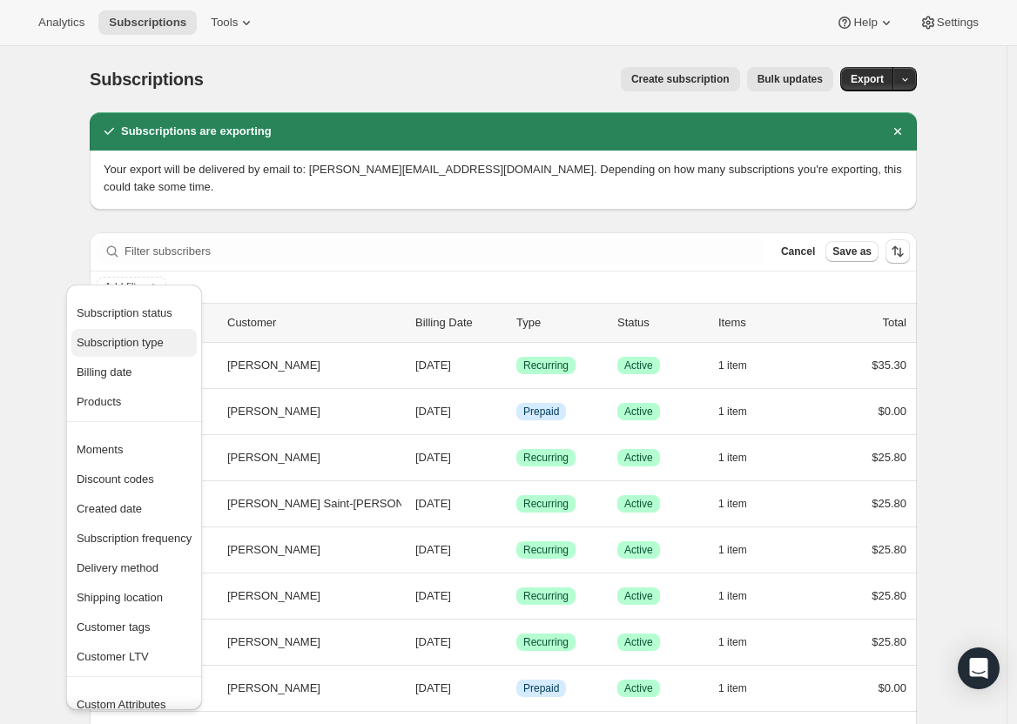
click at [191, 336] on span "Subscription type" at bounding box center [134, 342] width 115 height 17
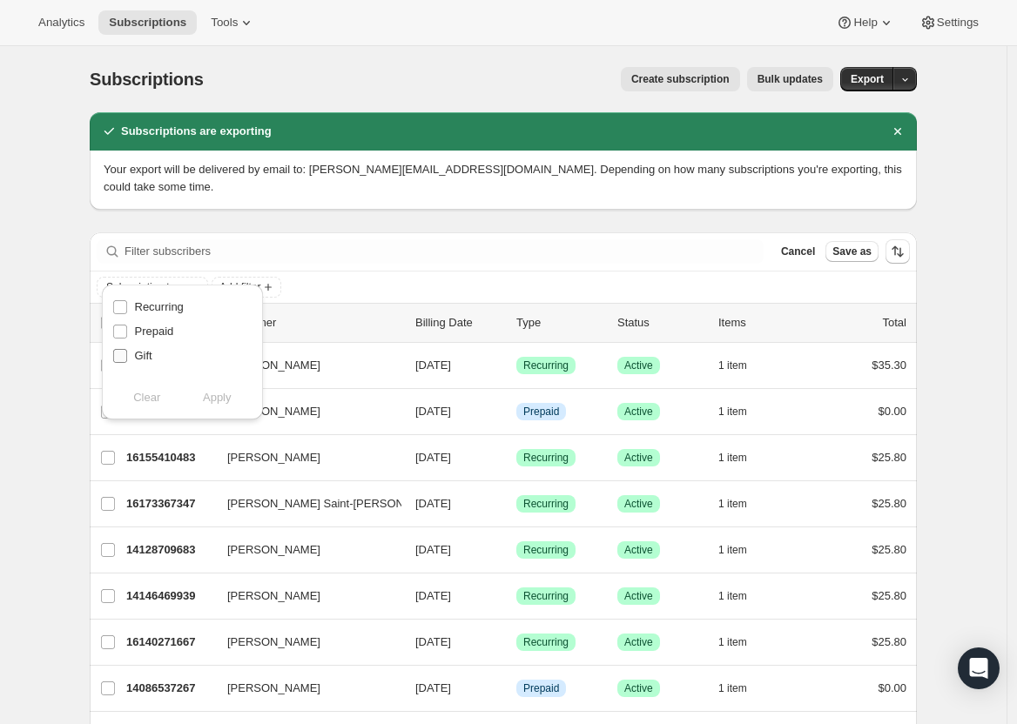
click at [151, 354] on span "Gift" at bounding box center [143, 355] width 17 height 13
click at [127, 354] on input "Gift" at bounding box center [120, 356] width 14 height 14
checkbox input "true"
click at [876, 241] on button "Save as" at bounding box center [851, 251] width 53 height 21
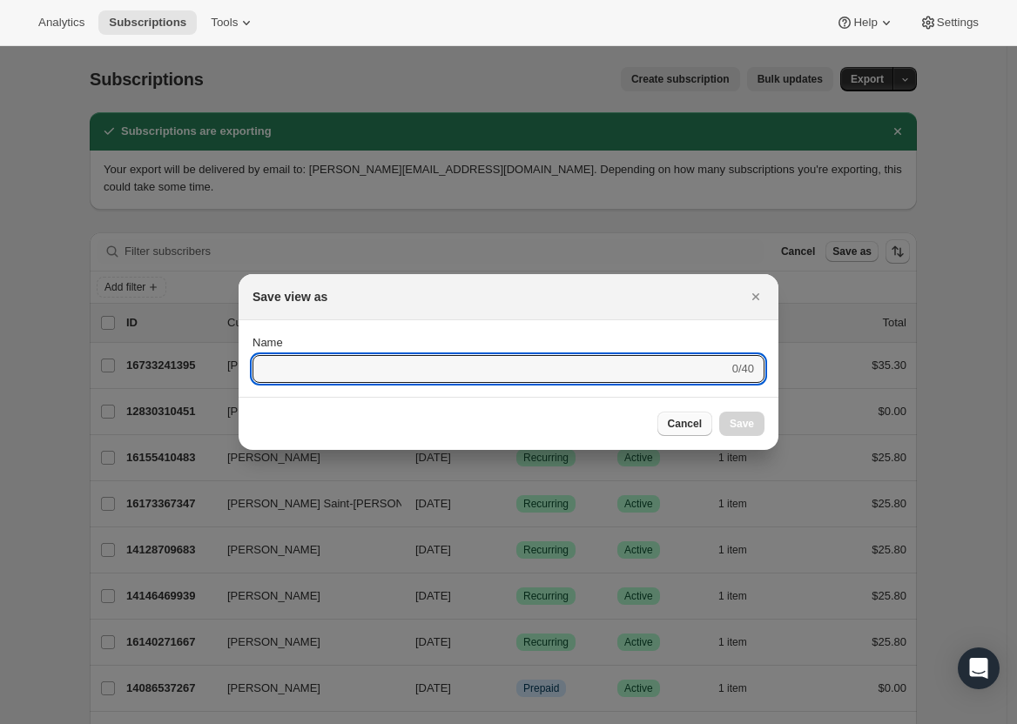
click at [688, 419] on span "Cancel" at bounding box center [685, 424] width 34 height 14
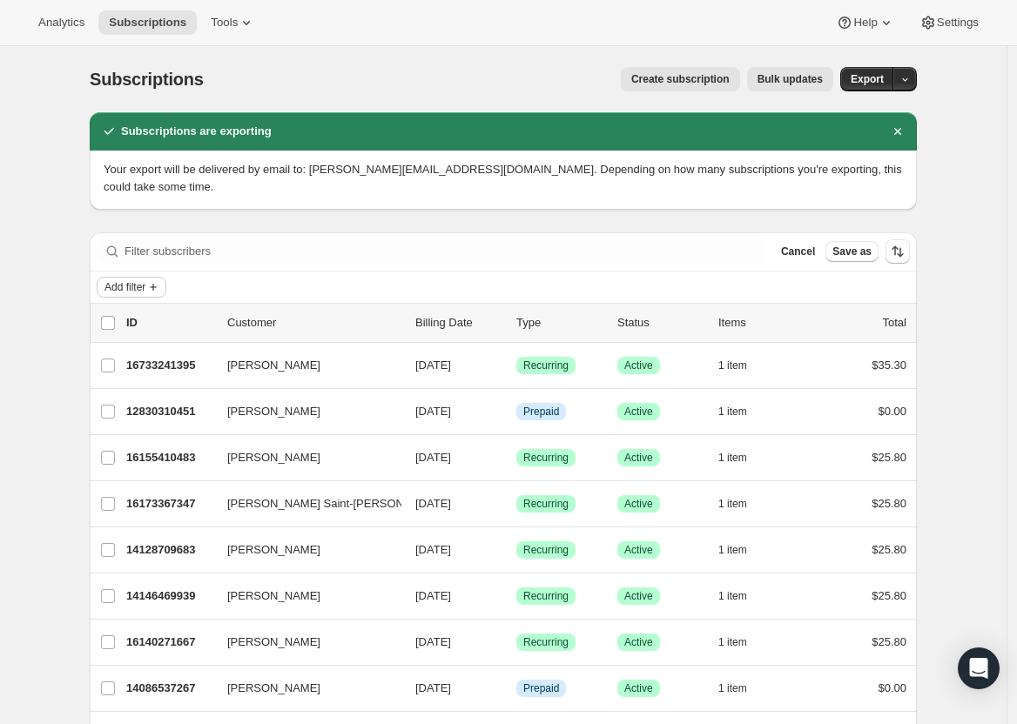
click at [146, 277] on button "Add filter" at bounding box center [132, 287] width 70 height 21
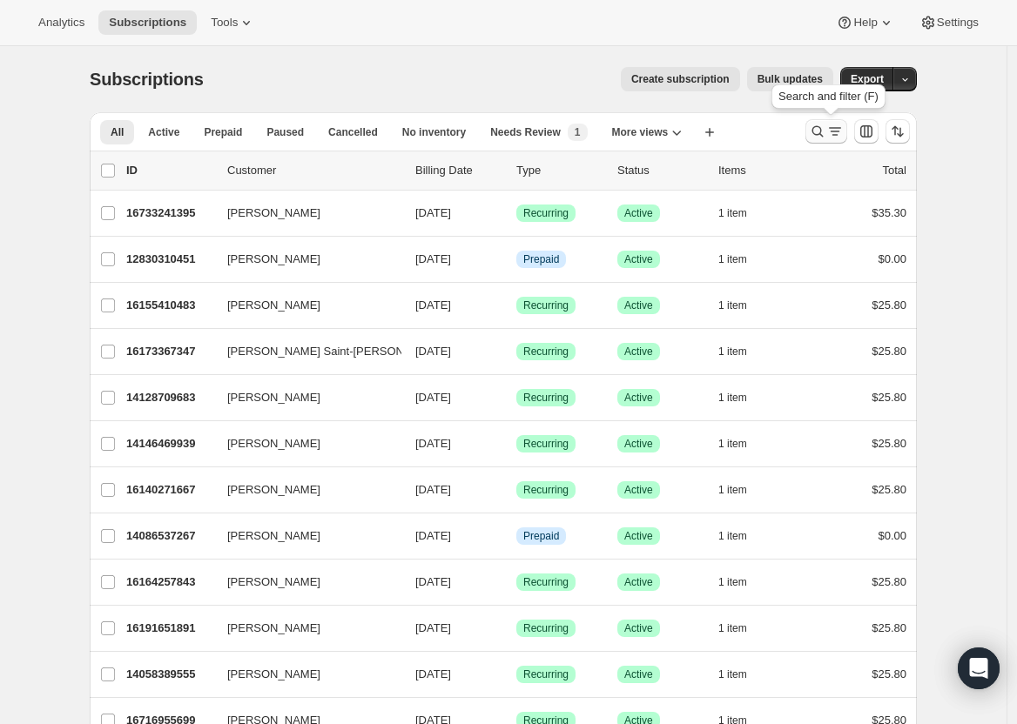
click at [819, 131] on icon "Search and filter results" at bounding box center [817, 131] width 17 height 17
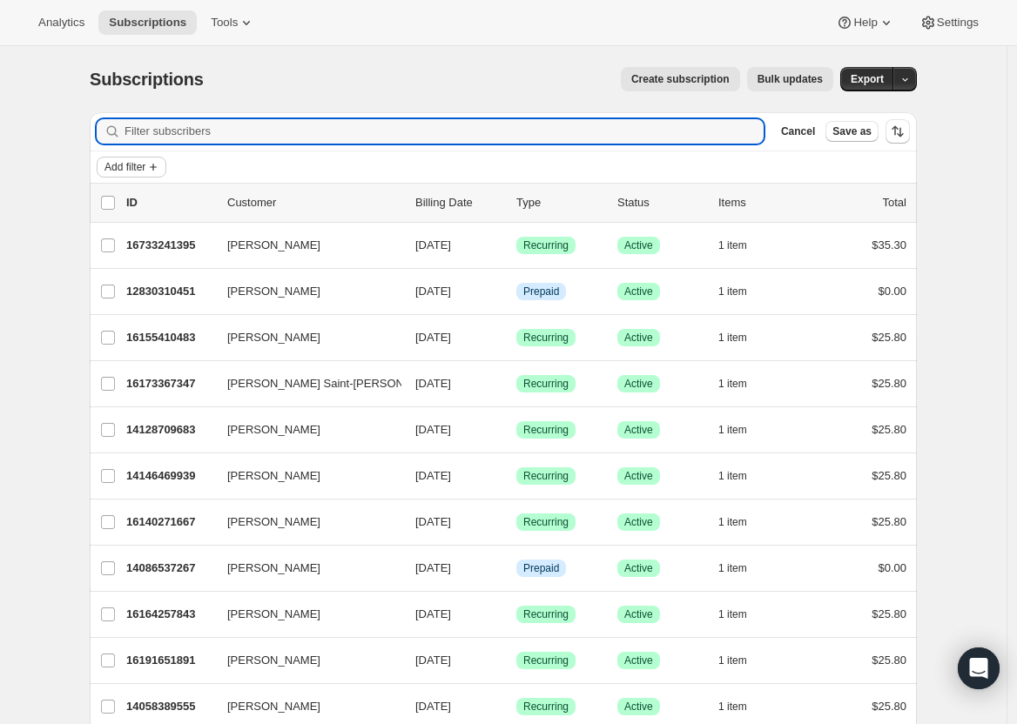
click at [118, 171] on span "Add filter" at bounding box center [124, 167] width 41 height 14
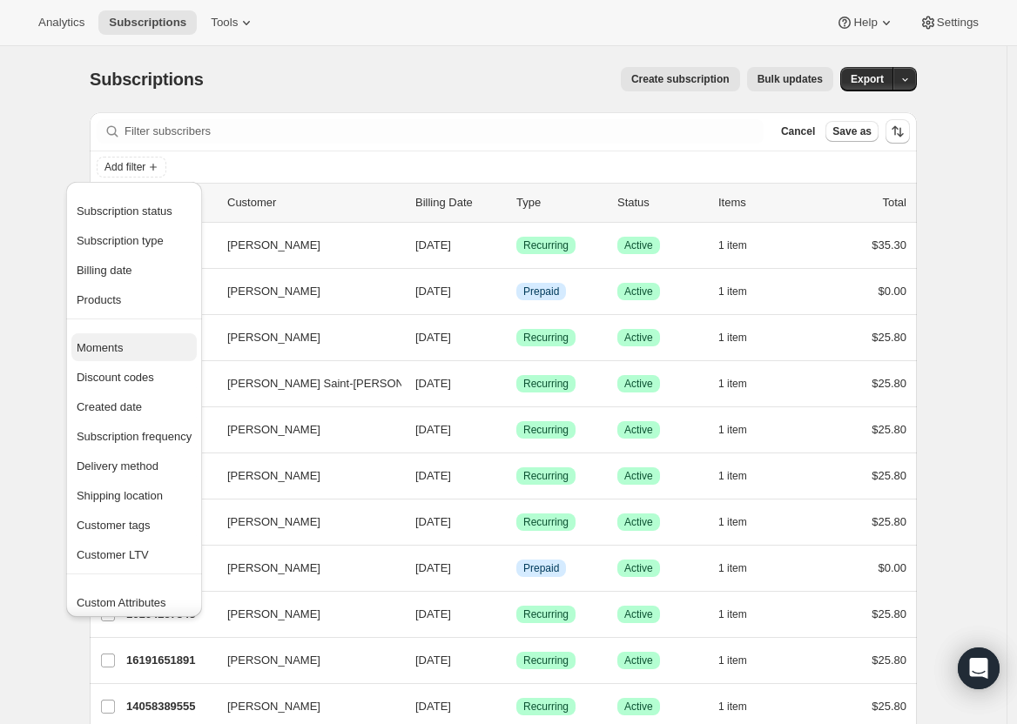
click at [170, 344] on span "Moments" at bounding box center [134, 347] width 115 height 17
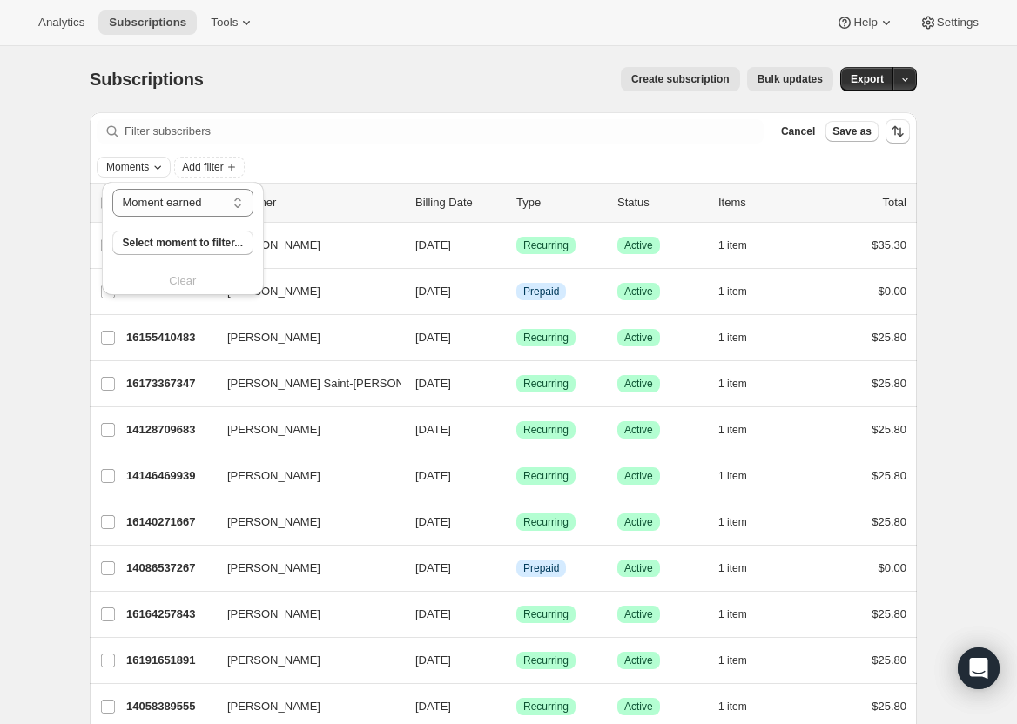
click at [161, 172] on icon "Moments" at bounding box center [158, 167] width 14 height 14
click at [165, 171] on icon "Moments" at bounding box center [158, 167] width 14 height 14
click at [816, 141] on button "Cancel" at bounding box center [798, 131] width 48 height 21
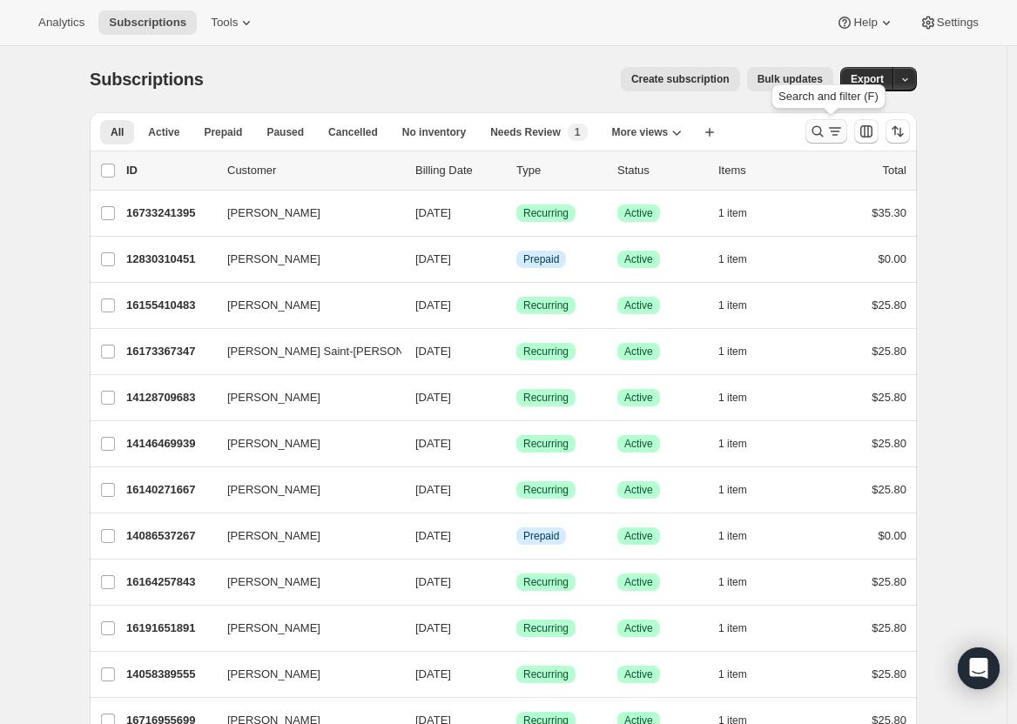
click at [813, 138] on button "Search and filter results" at bounding box center [826, 131] width 42 height 24
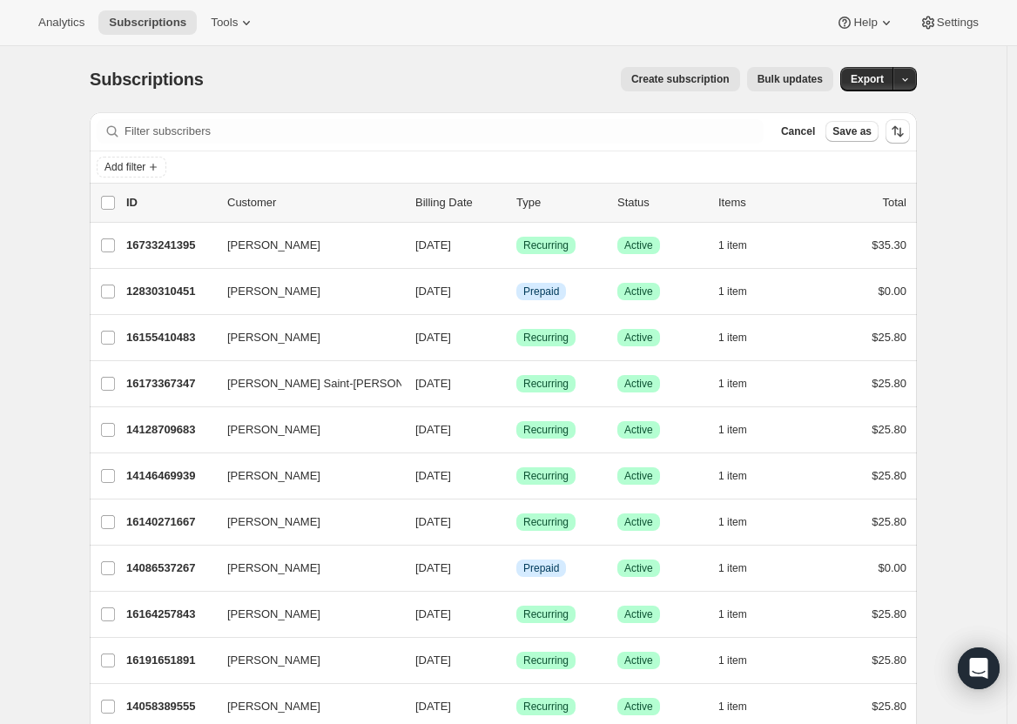
click at [124, 153] on div "Add filter" at bounding box center [503, 166] width 827 height 31
click at [131, 166] on span "Add filter" at bounding box center [124, 167] width 41 height 14
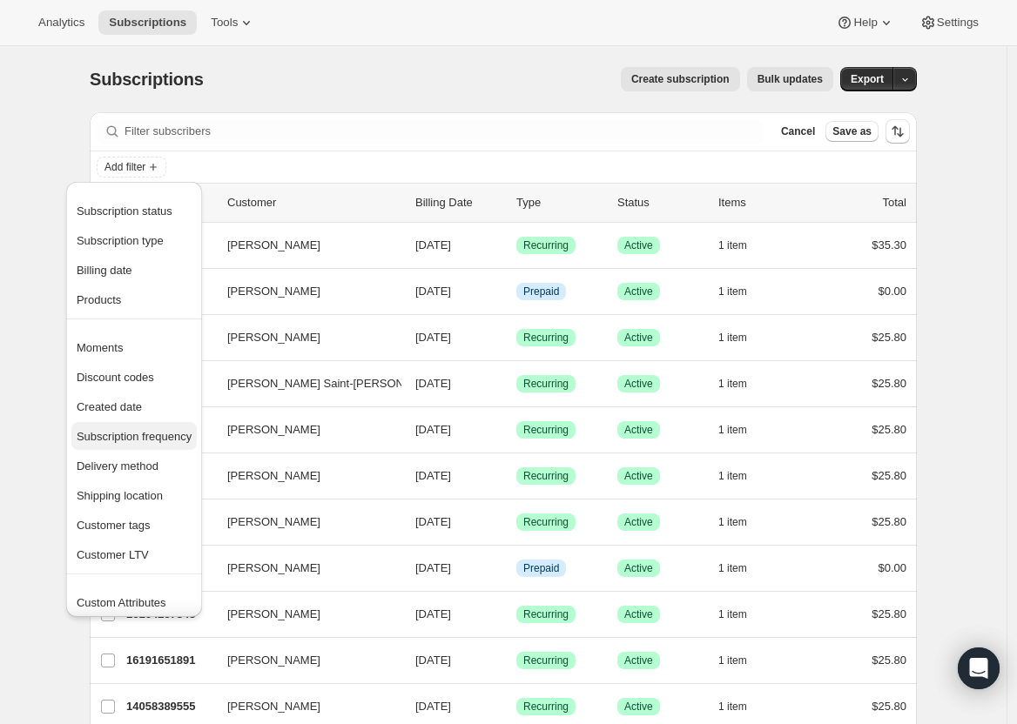
click at [178, 435] on span "Subscription frequency" at bounding box center [134, 436] width 115 height 13
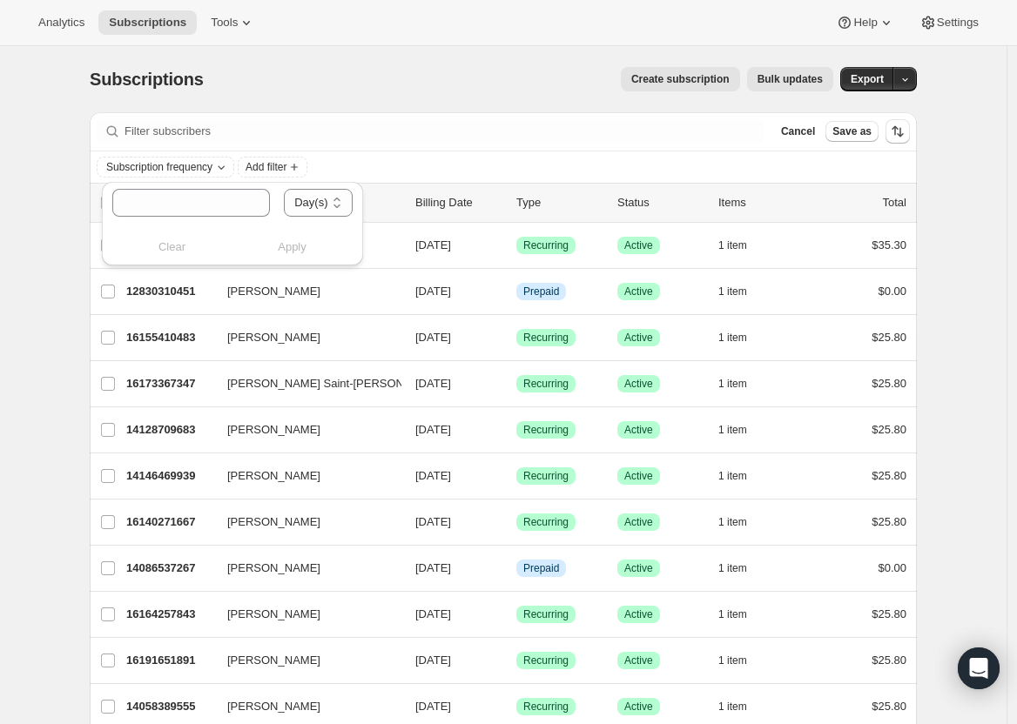
click at [364, 161] on div "Subscription frequency Add filter" at bounding box center [503, 167] width 813 height 21
click at [126, 170] on span "Add filter" at bounding box center [124, 167] width 41 height 14
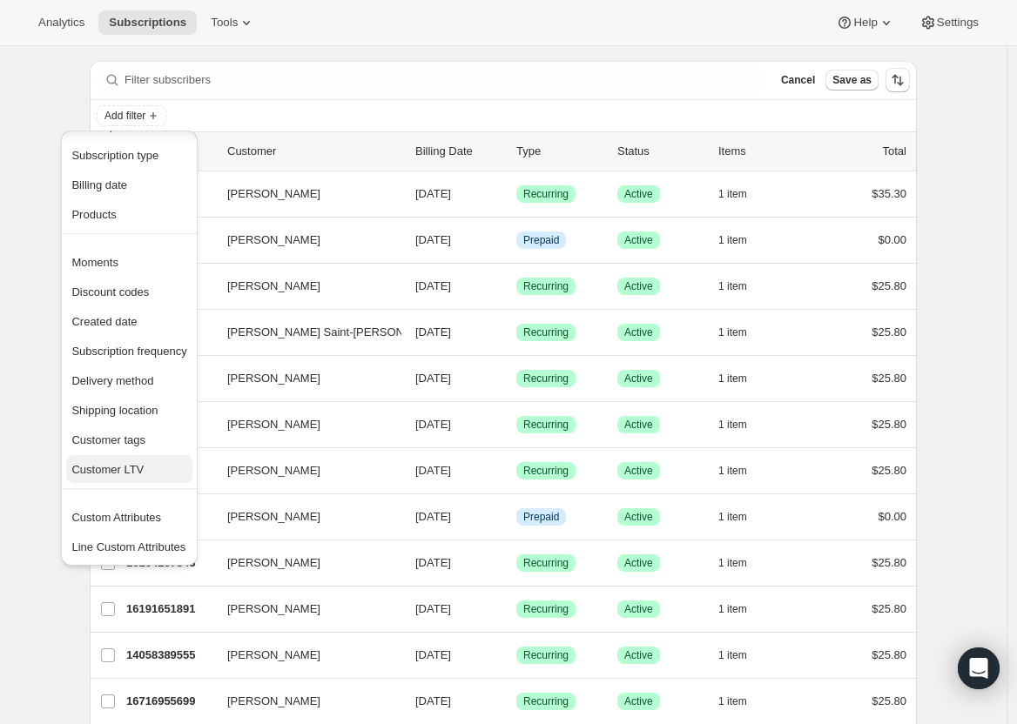
scroll to position [81, 0]
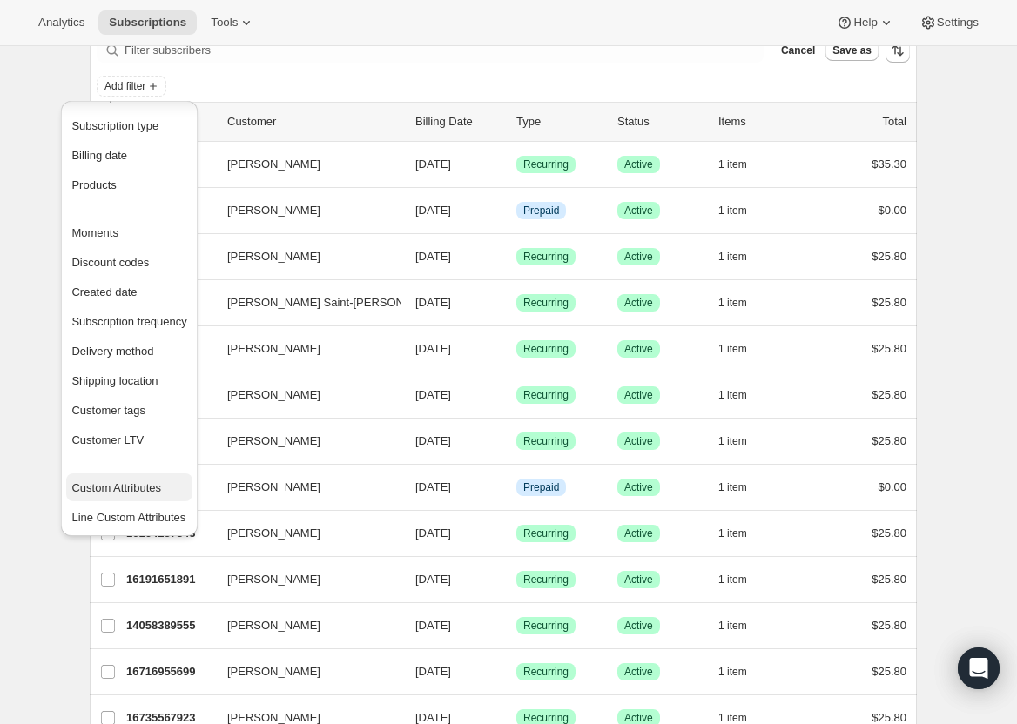
click at [161, 487] on span "Custom Attributes" at bounding box center [116, 487] width 90 height 13
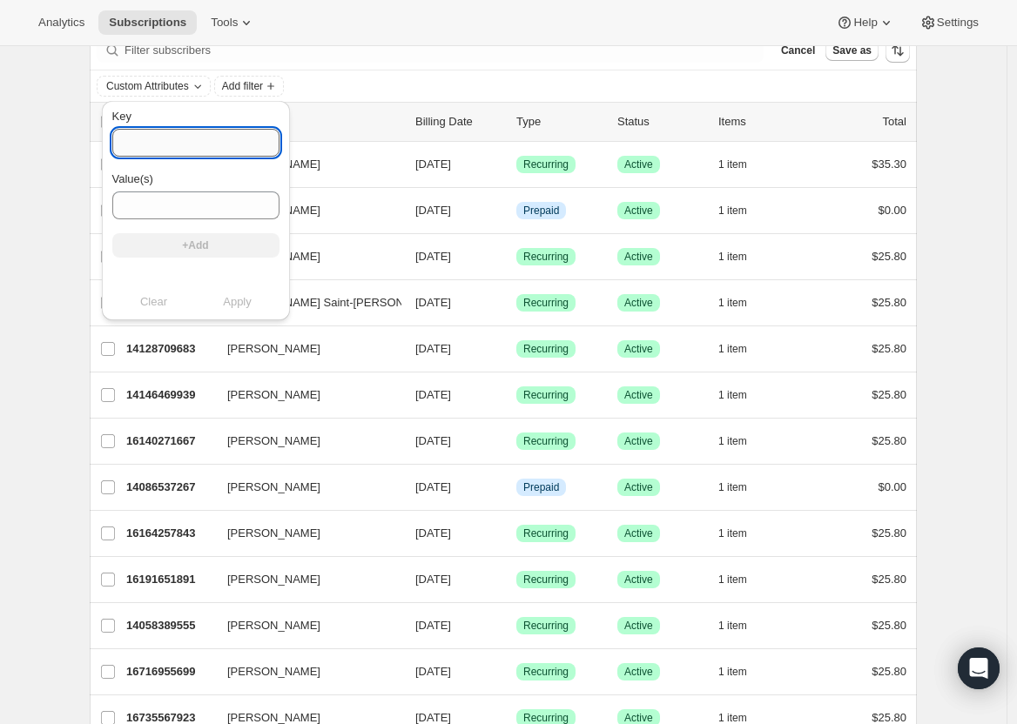
click at [203, 149] on input "Key" at bounding box center [195, 143] width 167 height 28
type input "Autorenew"
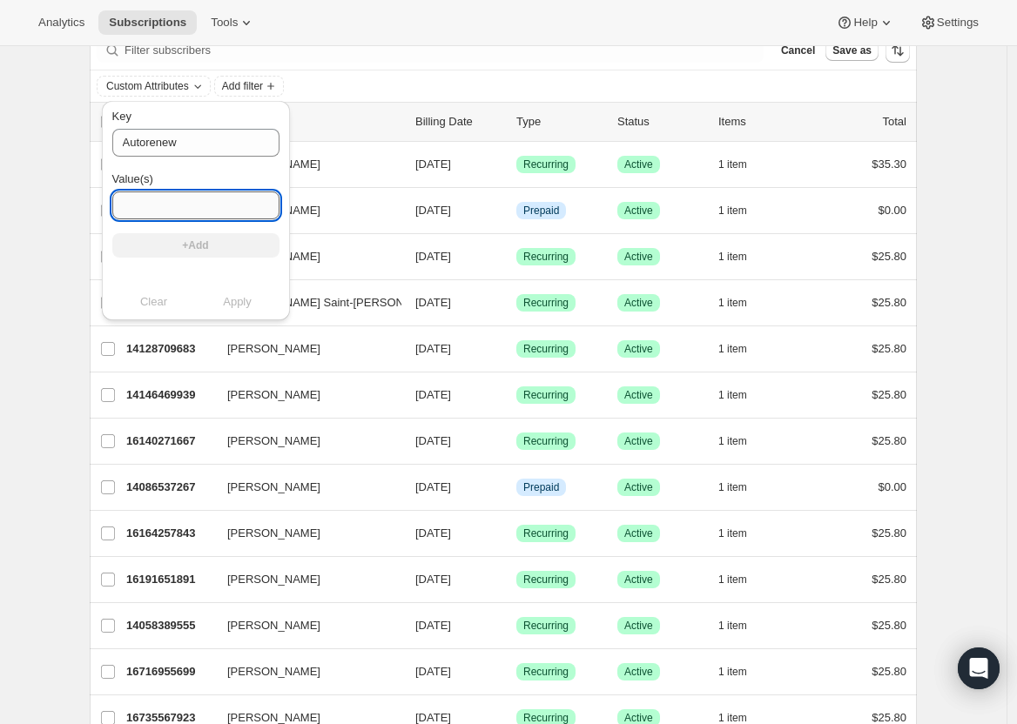
click at [207, 195] on input "Value(s)" at bounding box center [195, 205] width 167 height 28
type input "ON"
click at [250, 240] on button "+Add" at bounding box center [195, 245] width 167 height 24
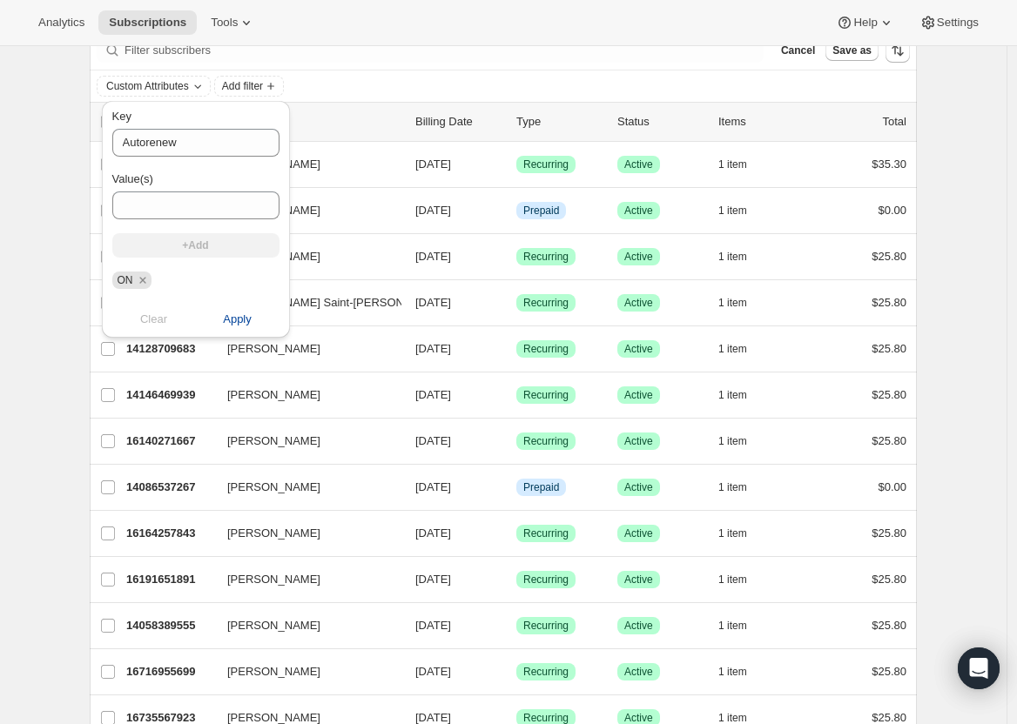
click at [228, 321] on span "Apply" at bounding box center [237, 319] width 29 height 17
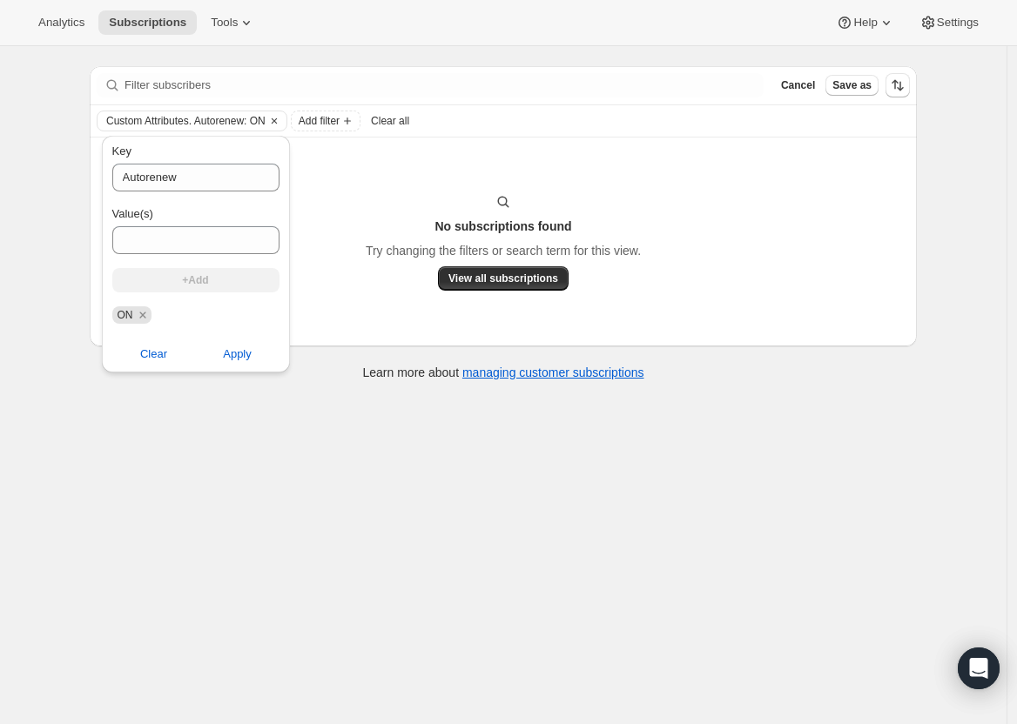
scroll to position [46, 0]
click at [248, 171] on input "Autorenew" at bounding box center [195, 178] width 167 height 28
click at [147, 179] on input "Autorenew" at bounding box center [195, 178] width 167 height 28
type input "Auto renew"
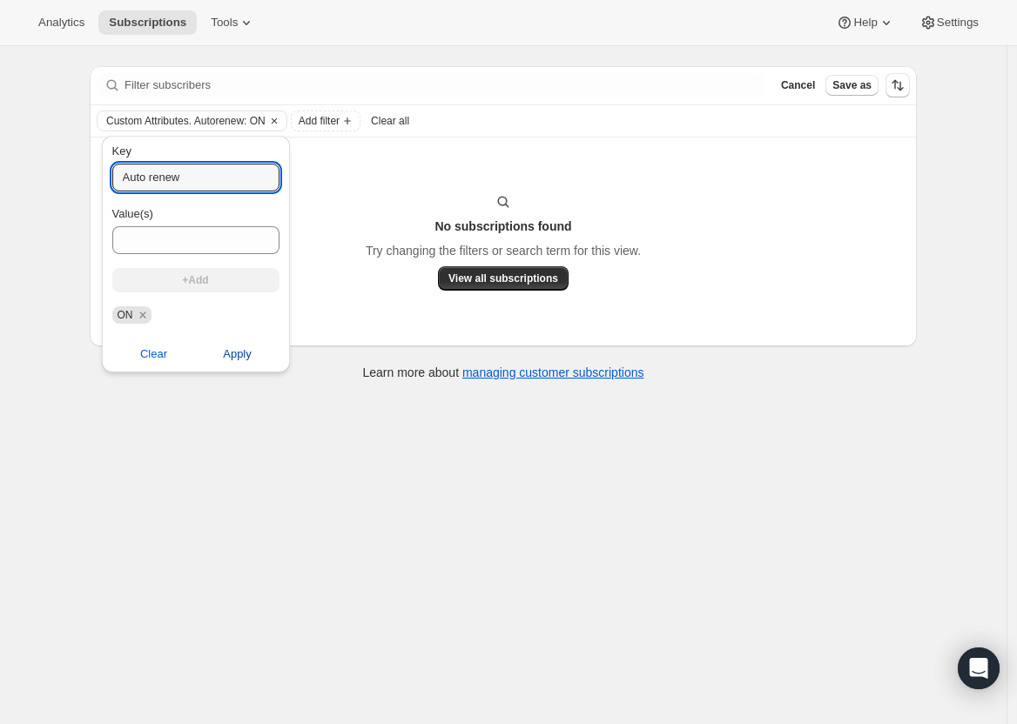
click at [231, 344] on button "Apply" at bounding box center [237, 354] width 104 height 28
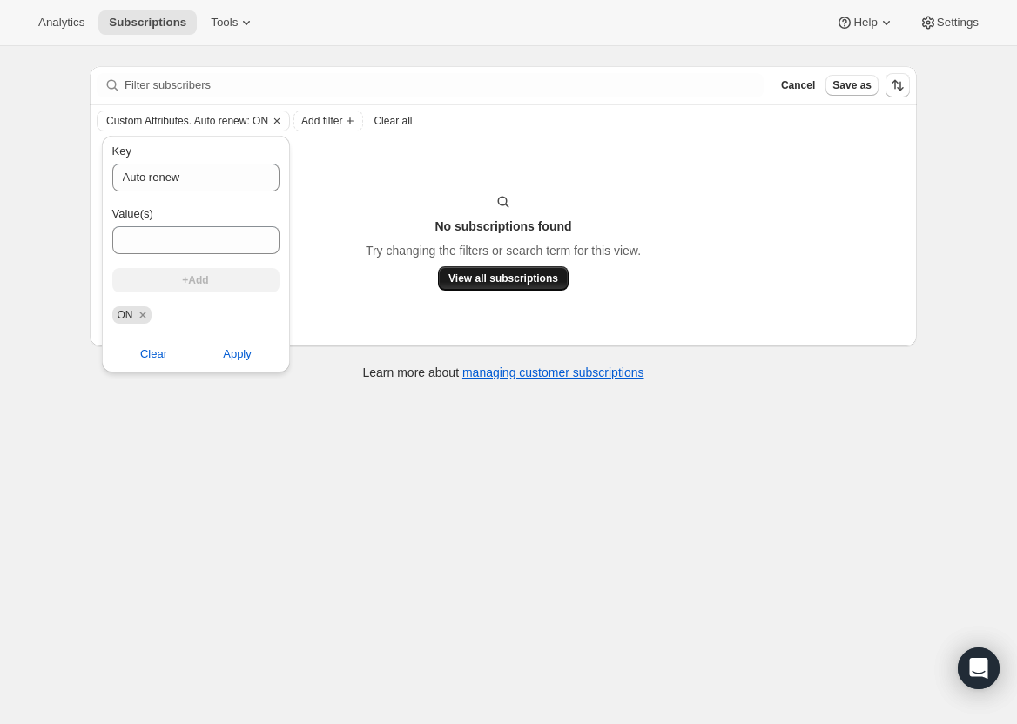
click at [453, 270] on button "View all subscriptions" at bounding box center [503, 278] width 131 height 24
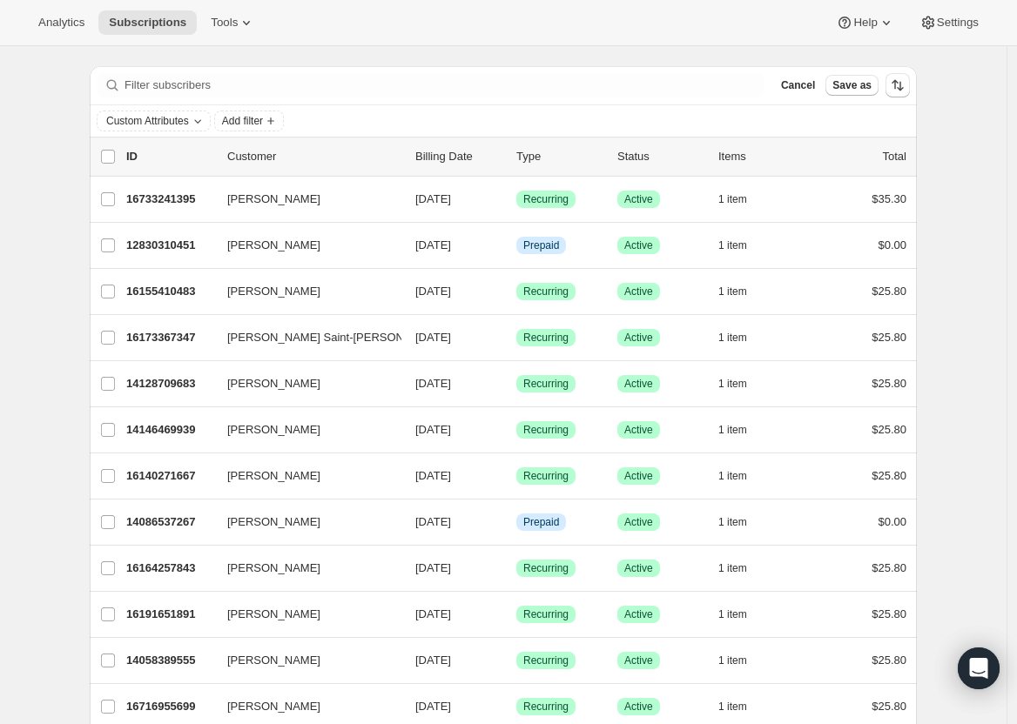
click at [497, 271] on div "[PERSON_NAME] 16155410483 [PERSON_NAME] [DATE] Success Recurring Success Active…" at bounding box center [503, 291] width 827 height 45
click at [798, 81] on span "Cancel" at bounding box center [798, 85] width 34 height 14
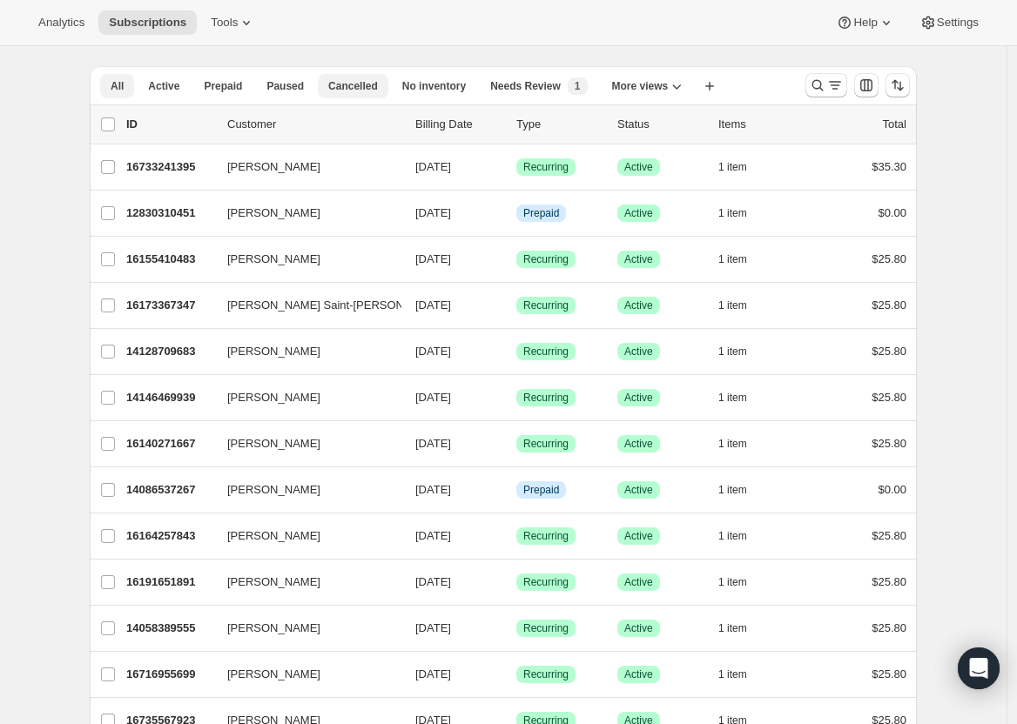
click at [343, 78] on button "Cancelled" at bounding box center [353, 86] width 71 height 24
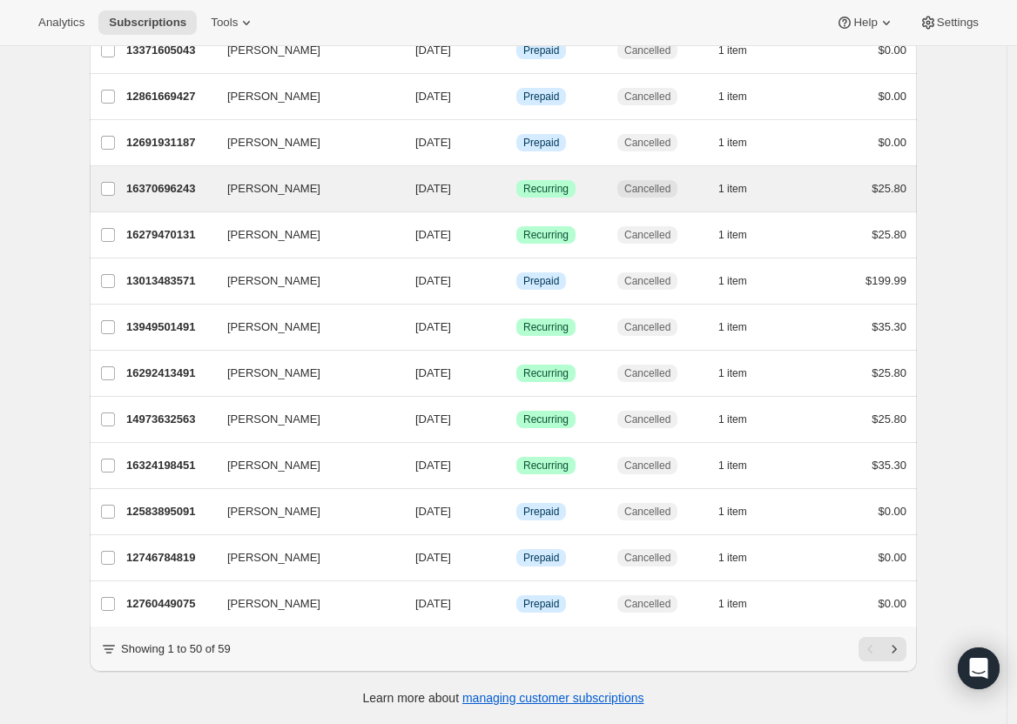
scroll to position [0, 0]
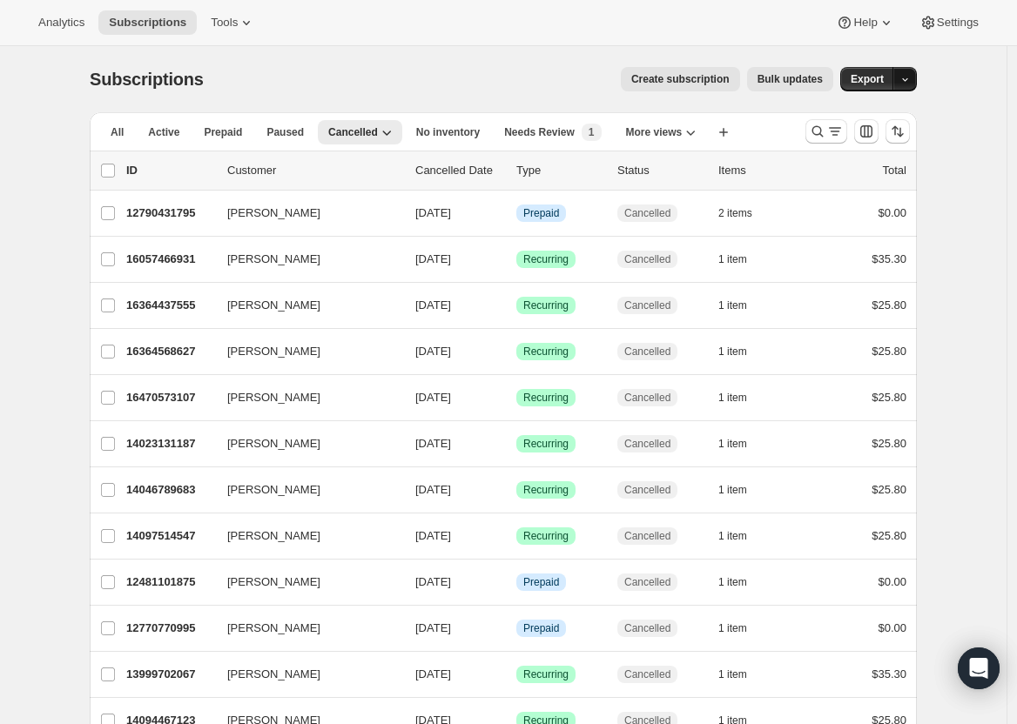
click at [907, 78] on icon "button" at bounding box center [904, 79] width 11 height 11
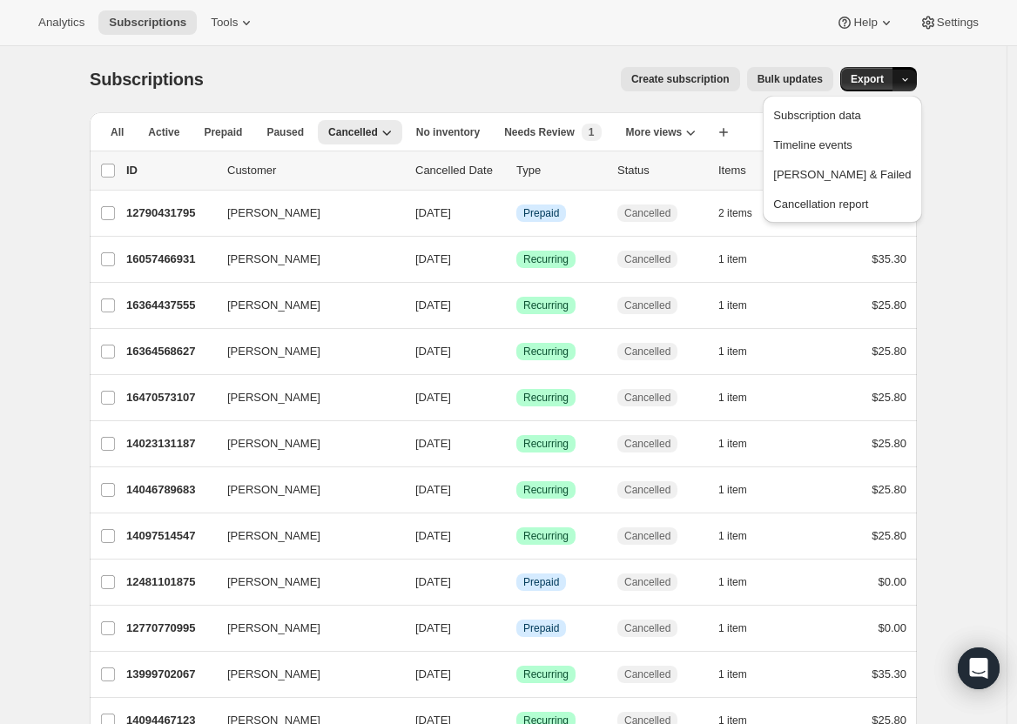
click at [876, 66] on div "Subscriptions. This page is ready Subscriptions Create subscription Bulk update…" at bounding box center [503, 79] width 827 height 66
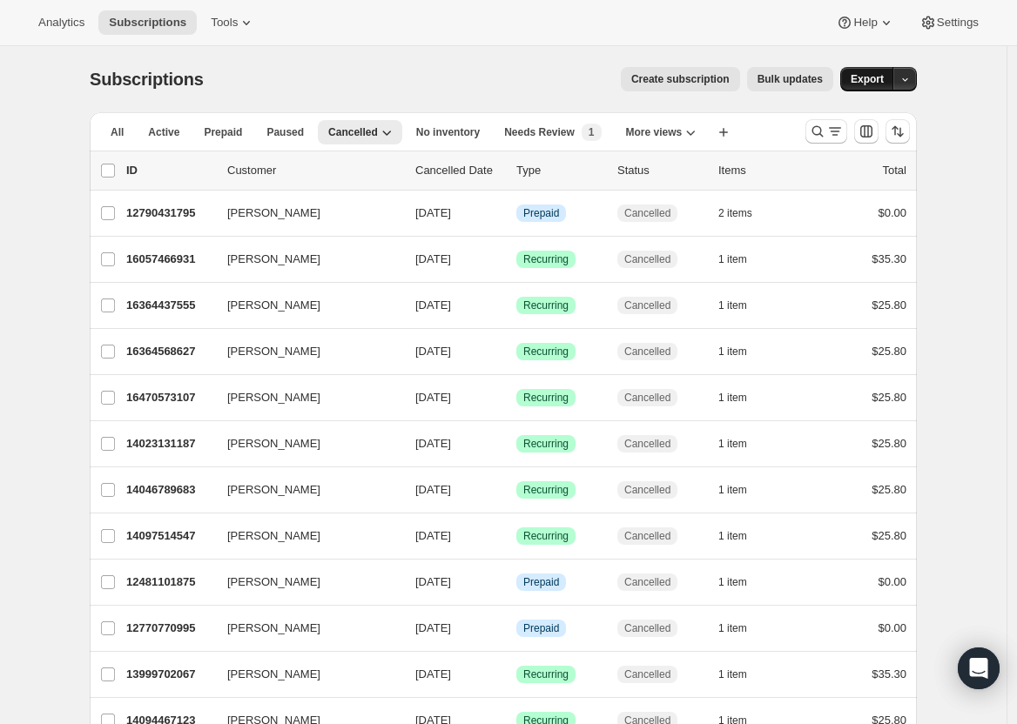
click at [879, 82] on span "Export" at bounding box center [866, 79] width 33 height 14
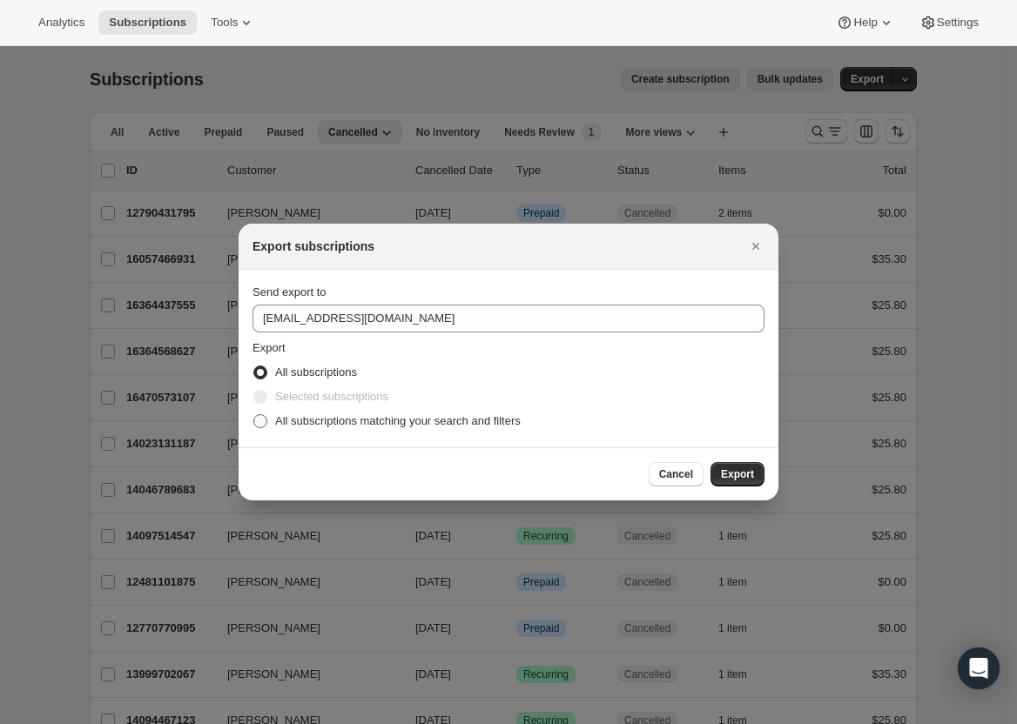
click at [353, 417] on span "All subscriptions matching your search and filters" at bounding box center [397, 420] width 245 height 13
click at [254, 415] on input "All subscriptions matching your search and filters" at bounding box center [253, 414] width 1 height 1
radio input "true"
click at [744, 476] on span "Export" at bounding box center [737, 474] width 33 height 14
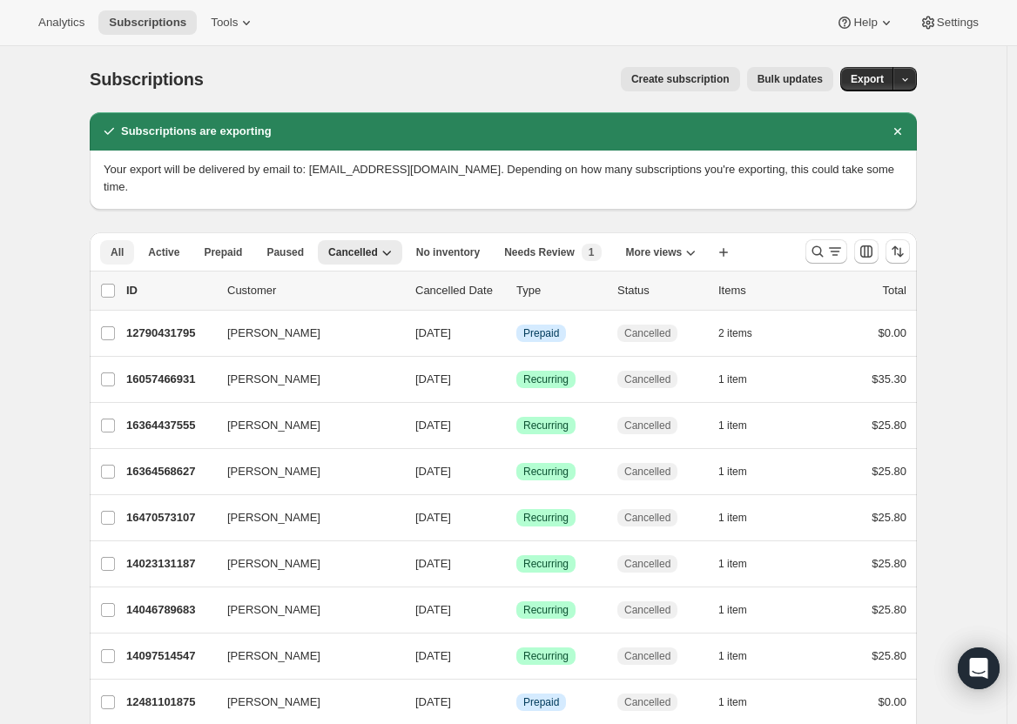
click at [121, 245] on span "All" at bounding box center [117, 252] width 13 height 14
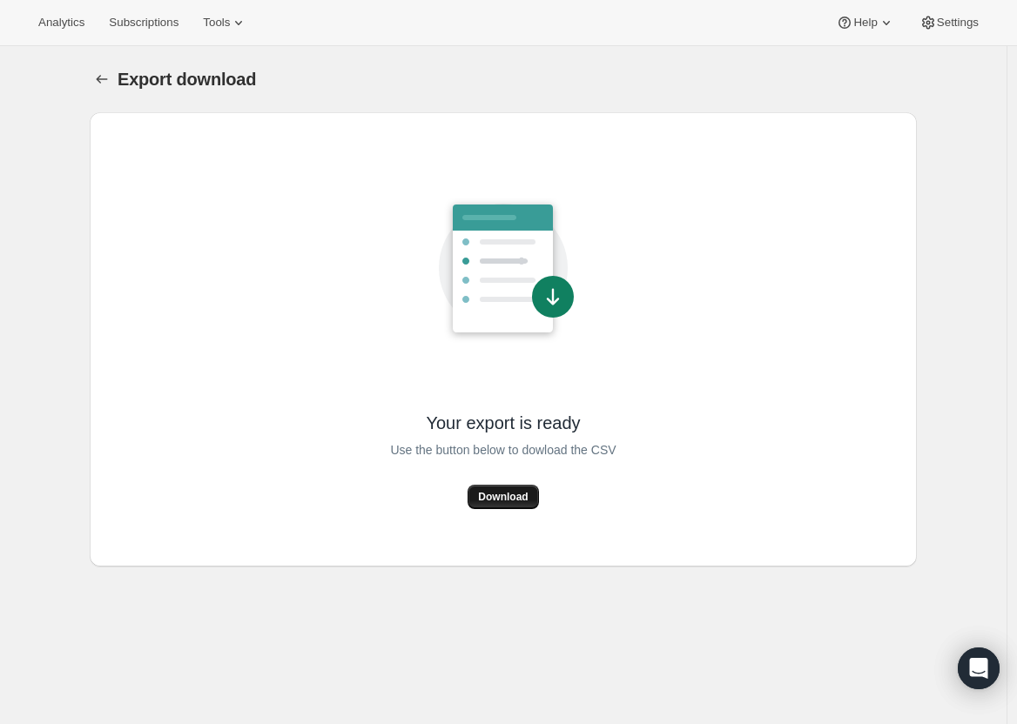
click at [516, 506] on button "Download" at bounding box center [502, 497] width 71 height 24
click at [500, 503] on span "Download" at bounding box center [503, 497] width 50 height 14
